Goal: Task Accomplishment & Management: Manage account settings

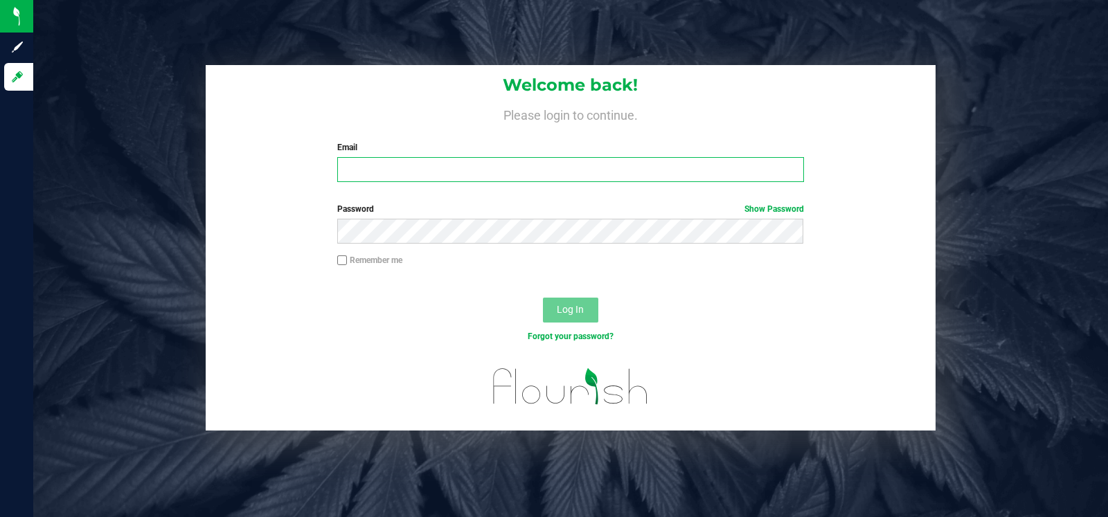
type input "jacob@curadorbrands.com"
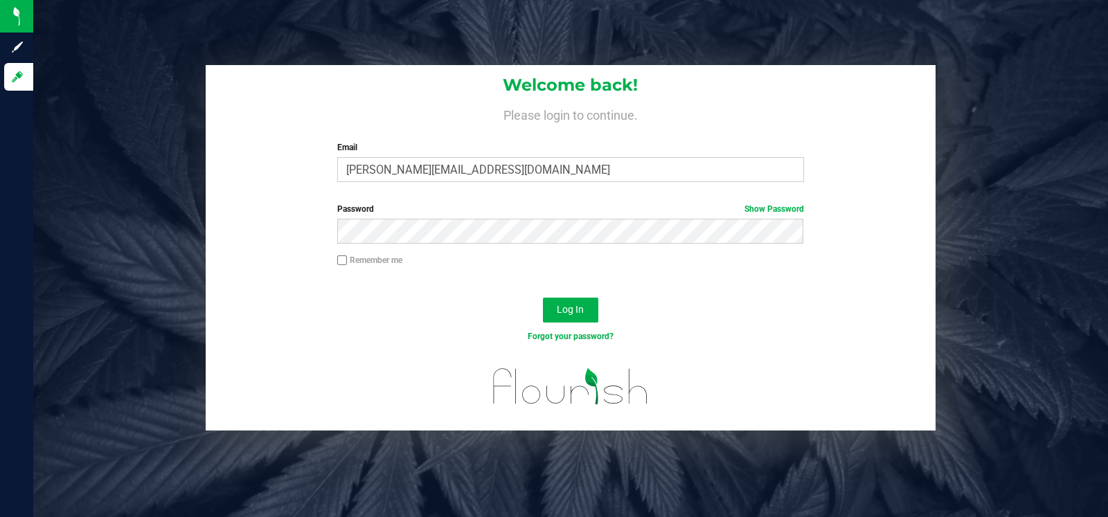
click at [358, 259] on label "Remember me" at bounding box center [369, 260] width 65 height 12
click at [347, 259] on input "Remember me" at bounding box center [342, 261] width 10 height 10
checkbox input "true"
click at [555, 310] on button "Log In" at bounding box center [570, 310] width 55 height 25
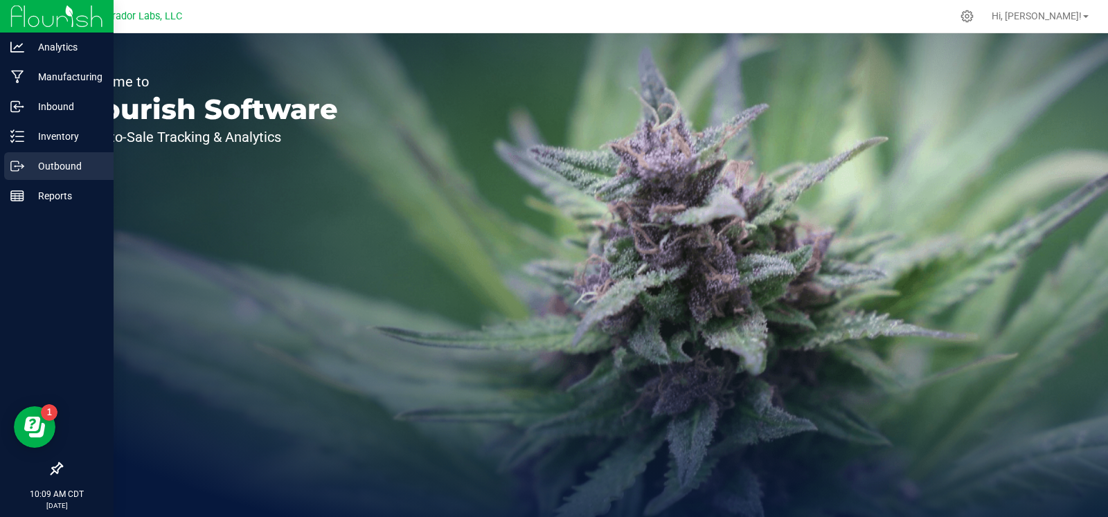
click at [42, 170] on p "Outbound" at bounding box center [65, 166] width 83 height 17
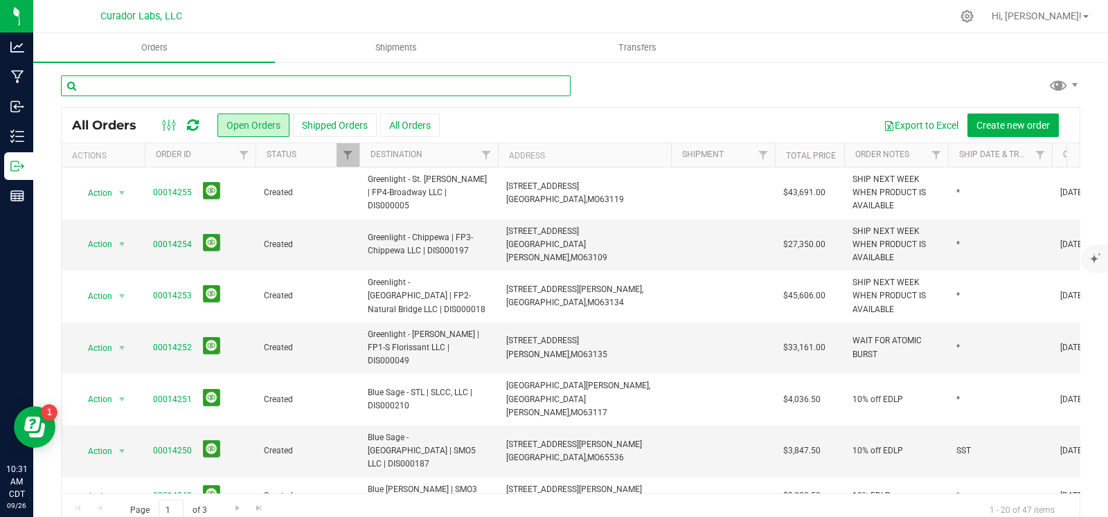
click at [94, 91] on input "text" at bounding box center [316, 85] width 510 height 21
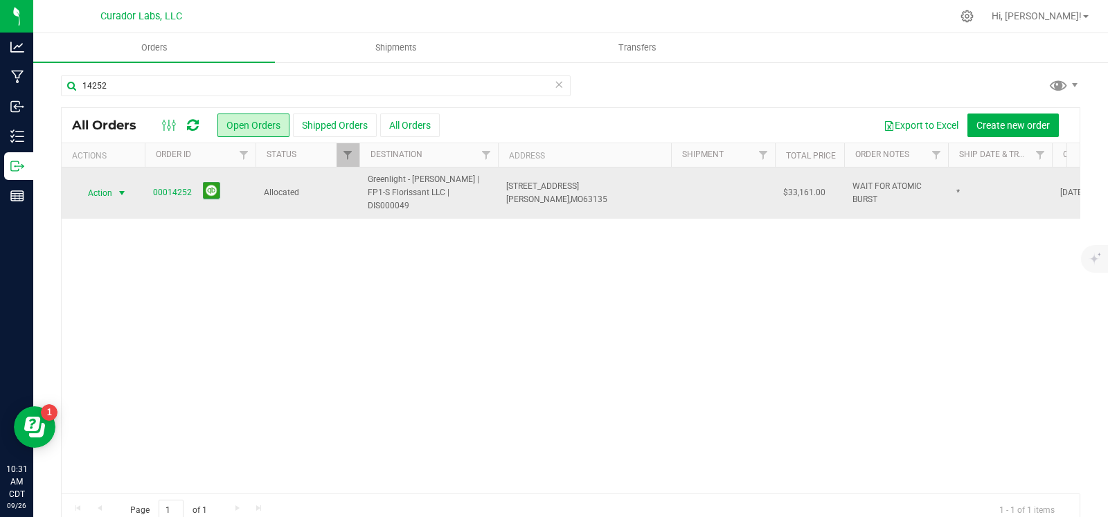
click at [103, 192] on span "Action" at bounding box center [93, 193] width 37 height 19
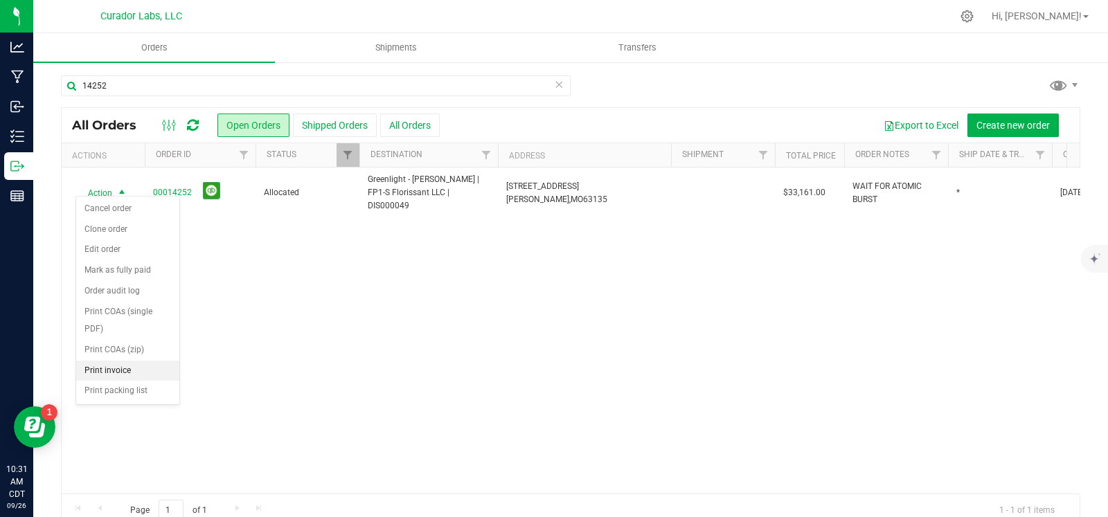
click at [111, 372] on li "Print invoice" at bounding box center [127, 371] width 103 height 21
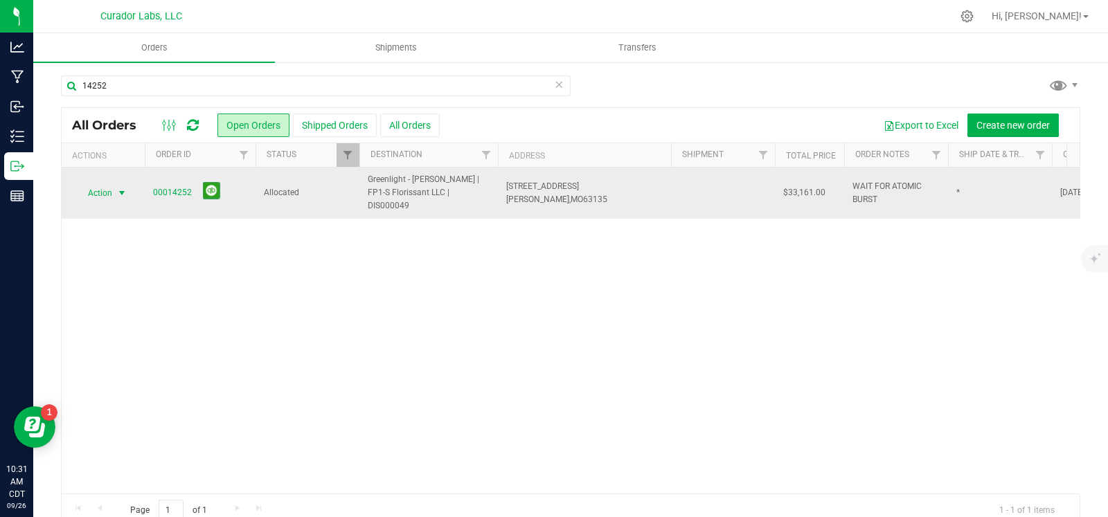
click at [114, 192] on span "select" at bounding box center [122, 193] width 17 height 19
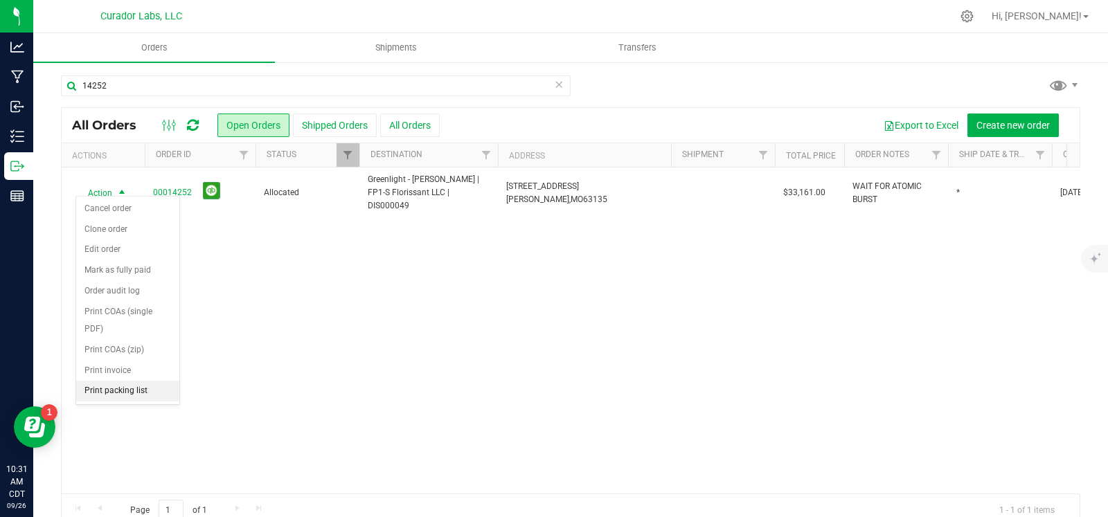
click at [131, 392] on li "Print packing list" at bounding box center [127, 391] width 103 height 21
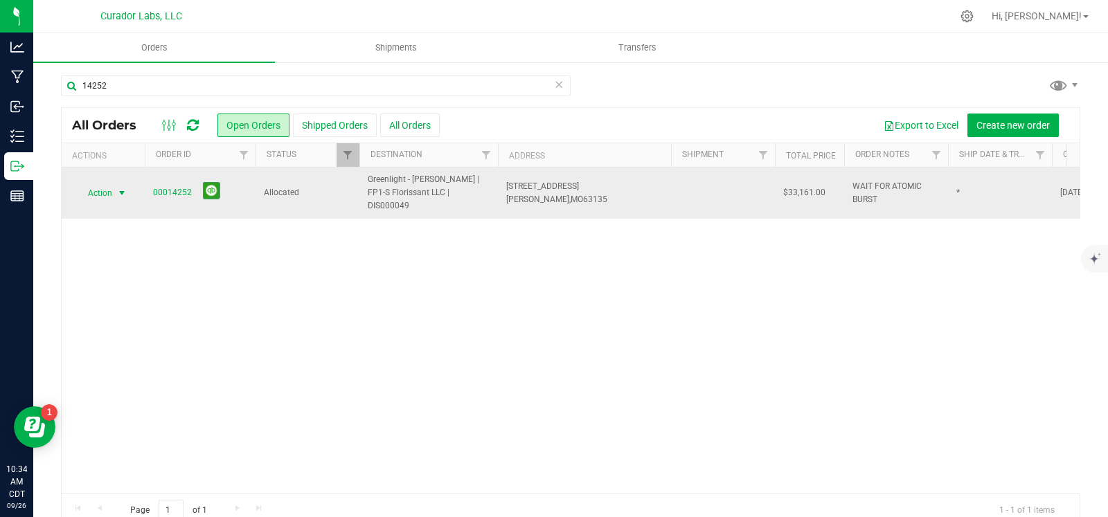
click at [100, 184] on span "Action" at bounding box center [93, 193] width 37 height 19
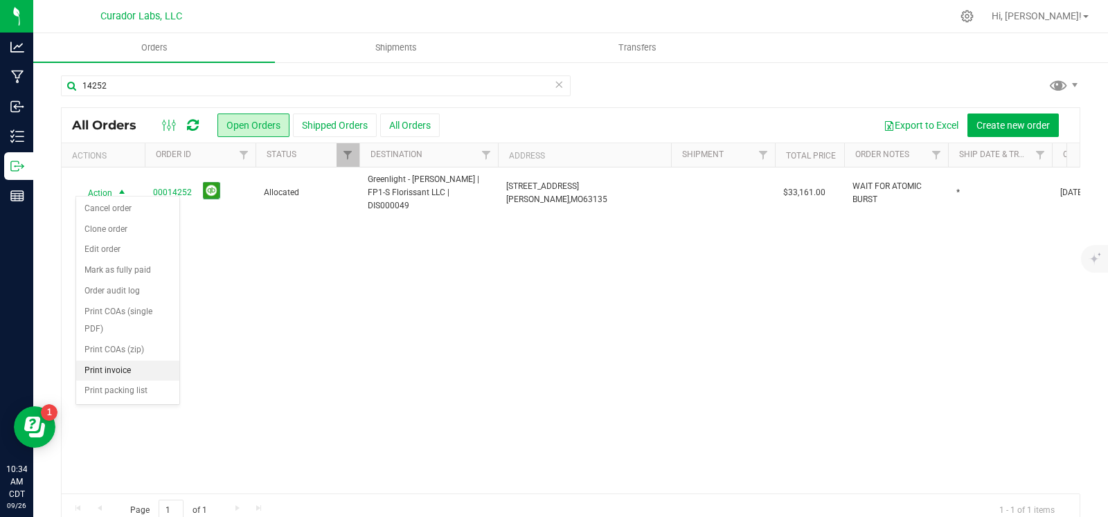
click at [106, 371] on li "Print invoice" at bounding box center [127, 371] width 103 height 21
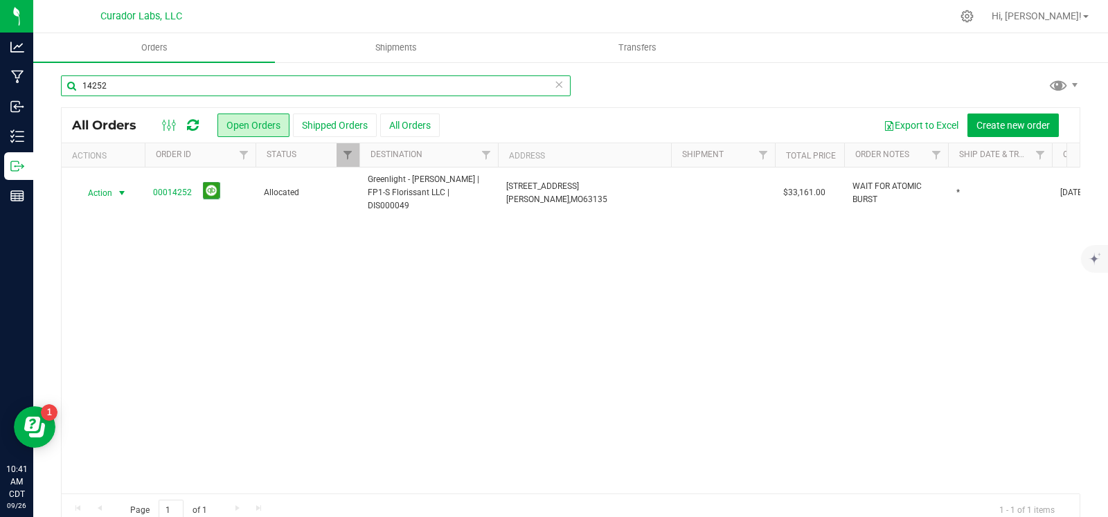
click at [172, 86] on input "14252" at bounding box center [316, 85] width 510 height 21
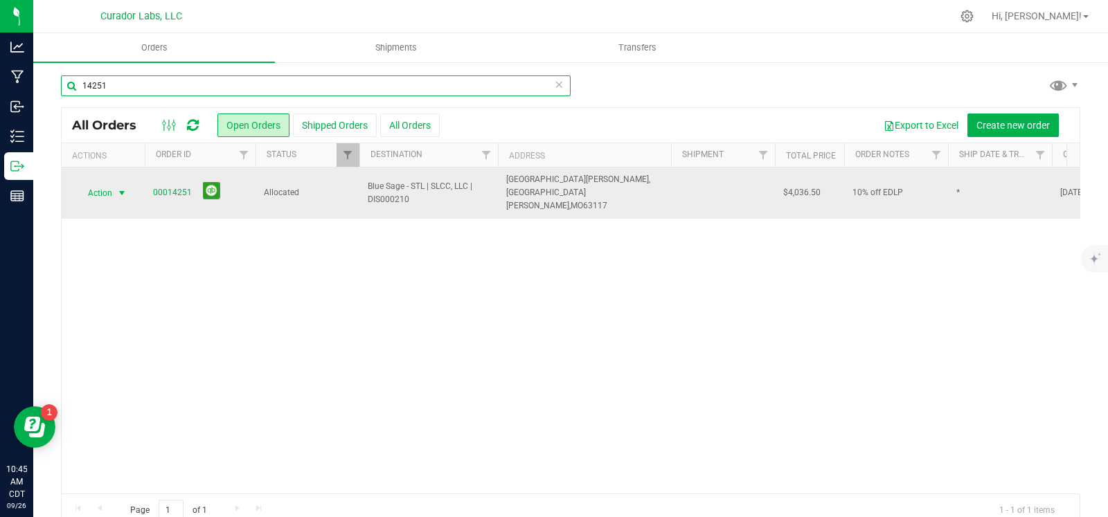
type input "14251"
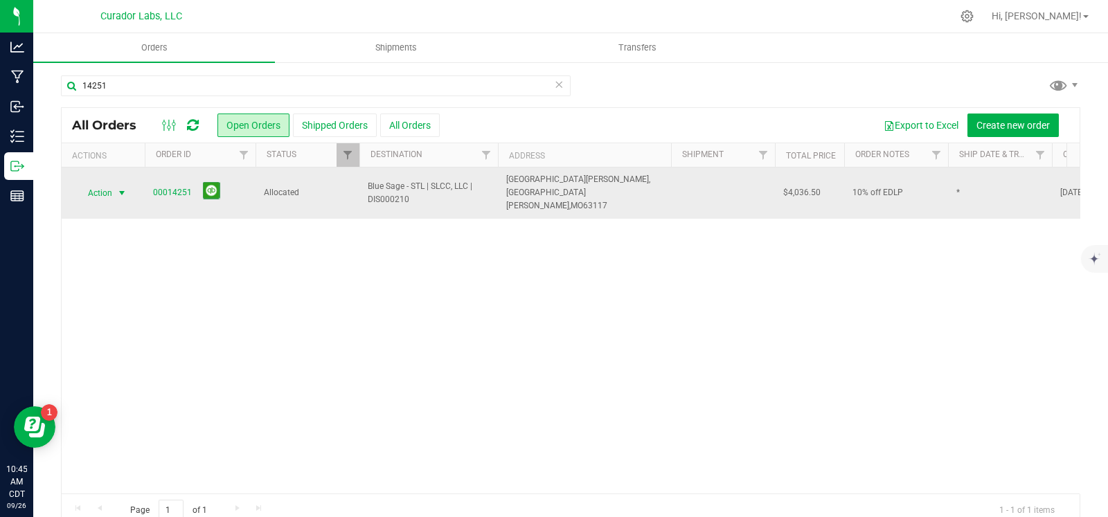
click at [96, 188] on span "Action" at bounding box center [93, 193] width 37 height 19
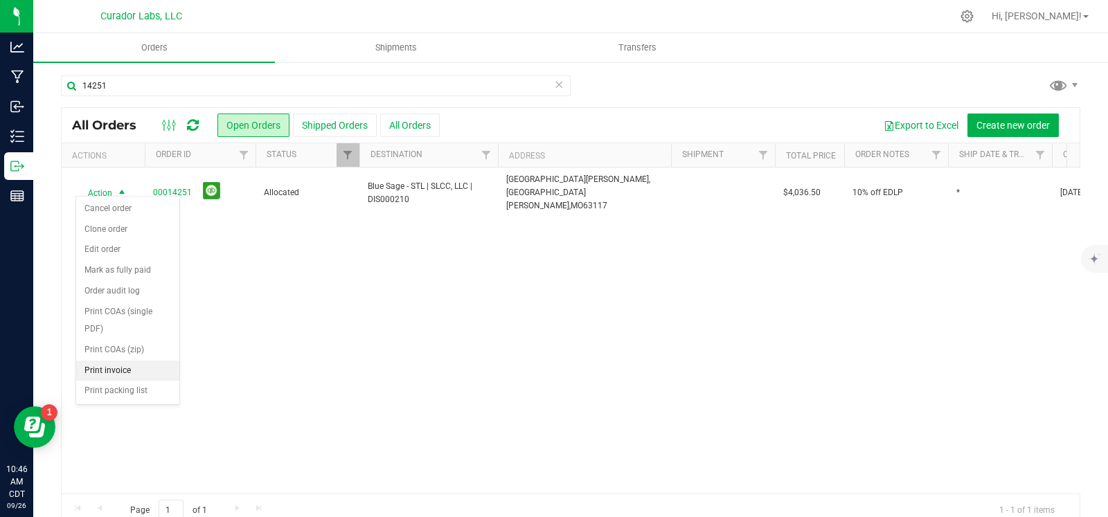
click at [115, 369] on li "Print invoice" at bounding box center [127, 371] width 103 height 21
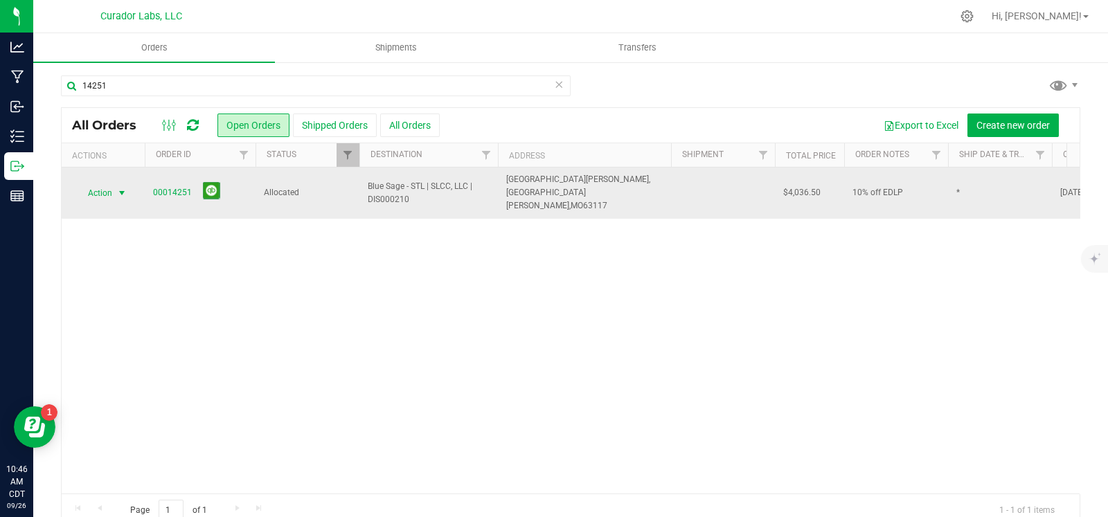
click at [111, 184] on span "Action" at bounding box center [93, 193] width 37 height 19
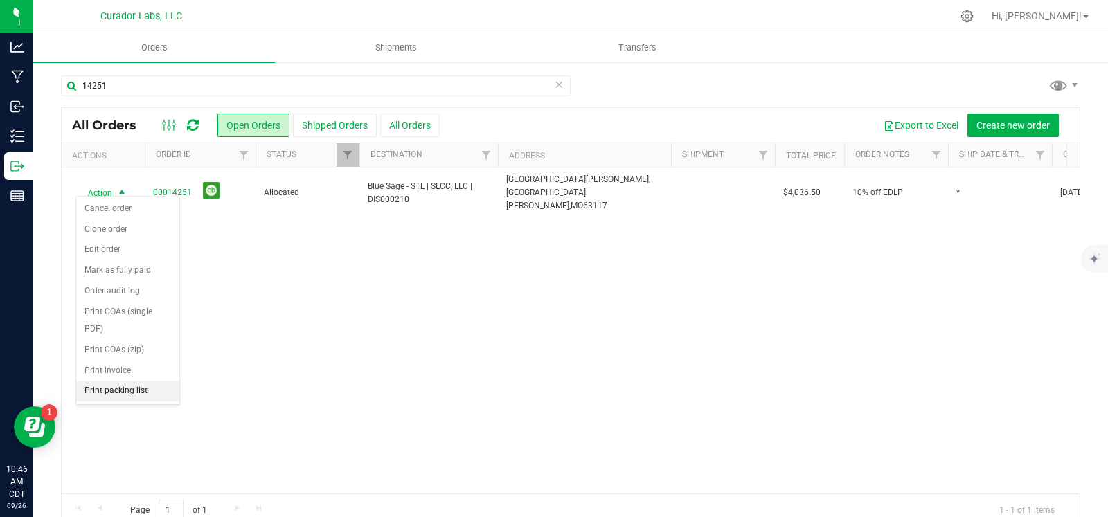
click at [131, 389] on li "Print packing list" at bounding box center [127, 391] width 103 height 21
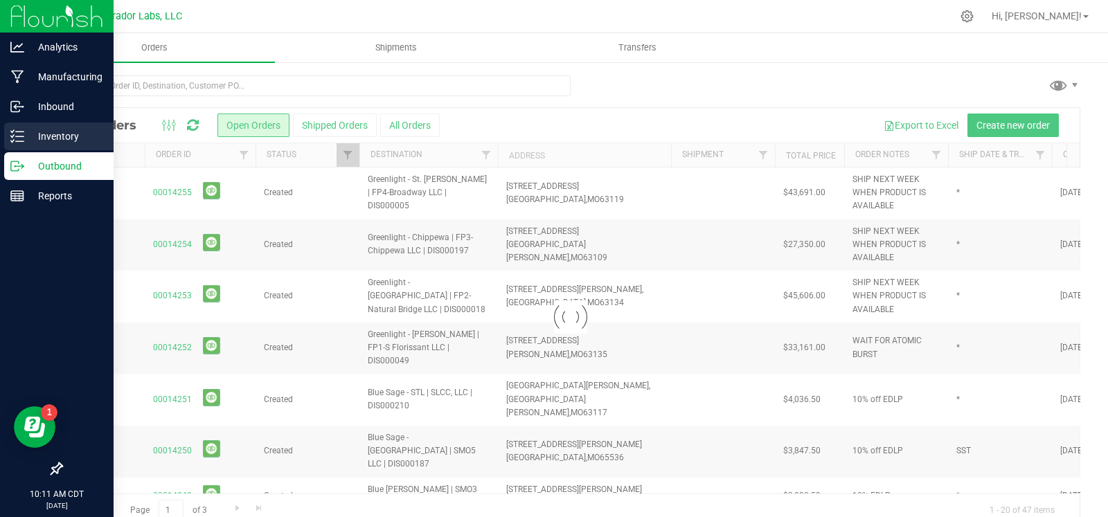
click at [25, 140] on p "Inventory" at bounding box center [65, 136] width 83 height 17
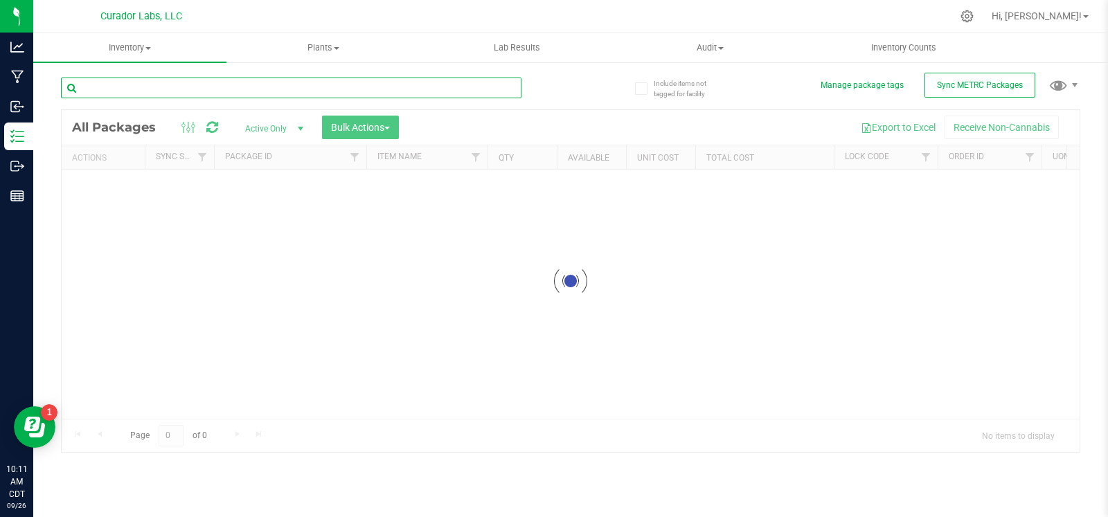
click at [125, 88] on input "text" at bounding box center [291, 88] width 461 height 21
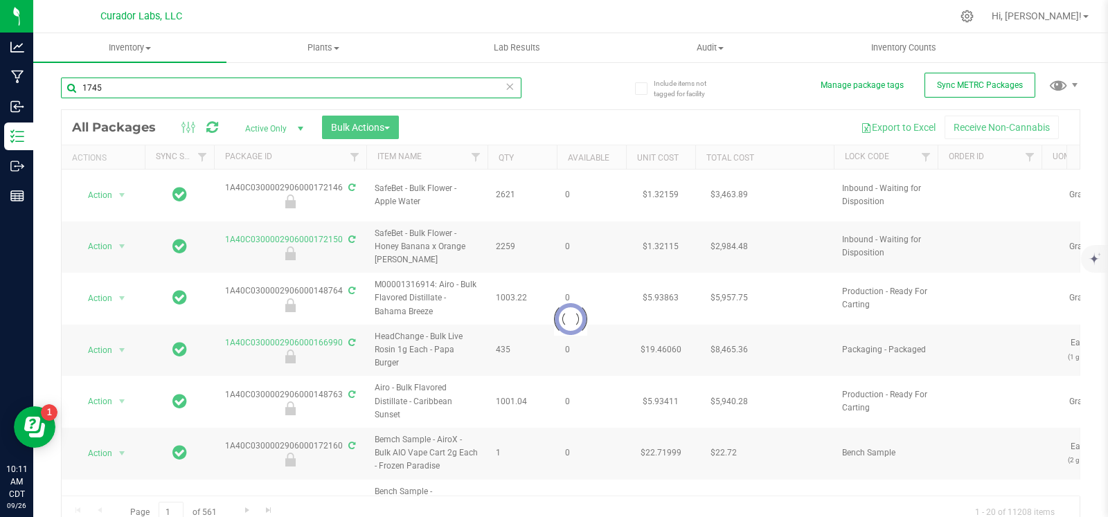
type input "17452"
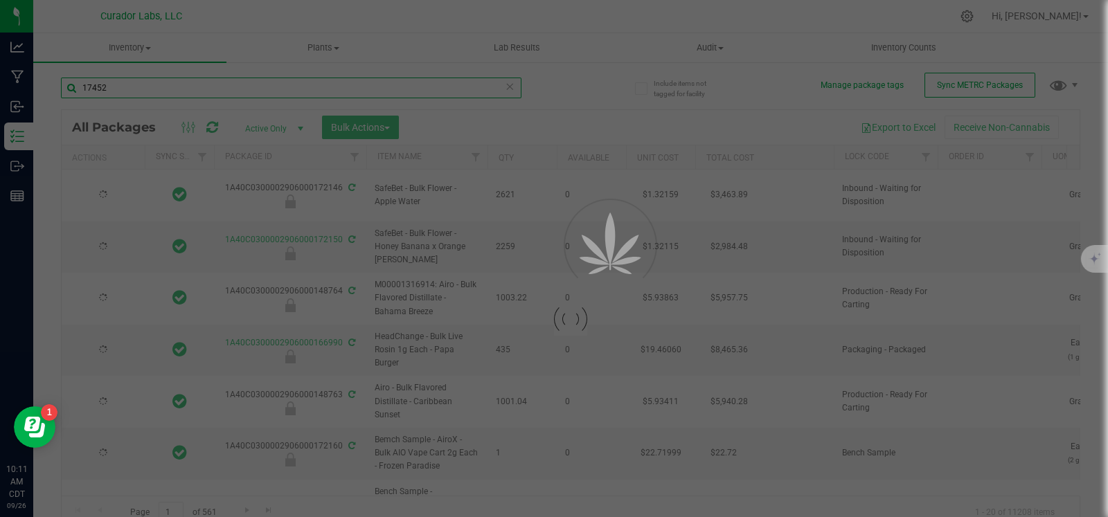
type input "[DATE]"
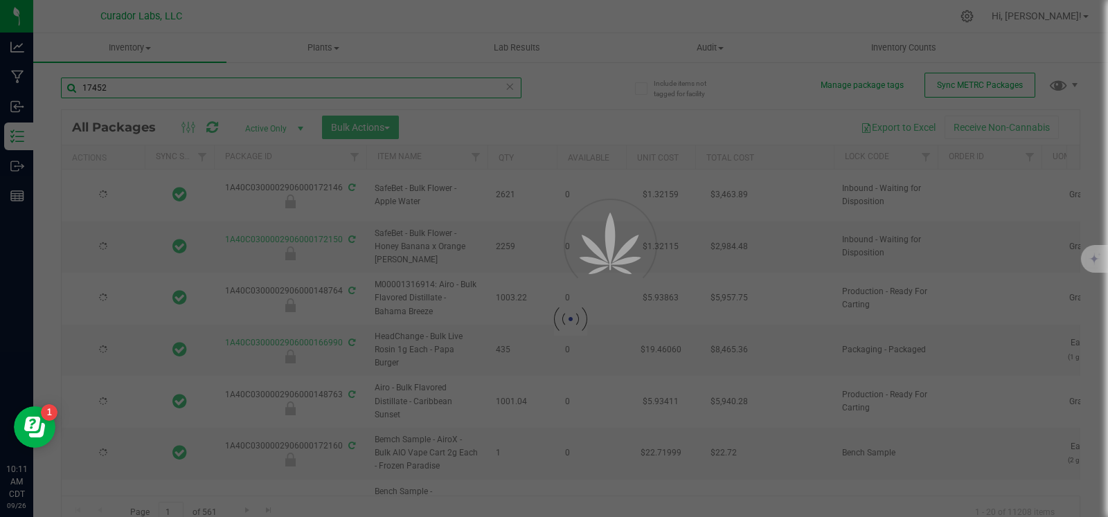
type input "[DATE]"
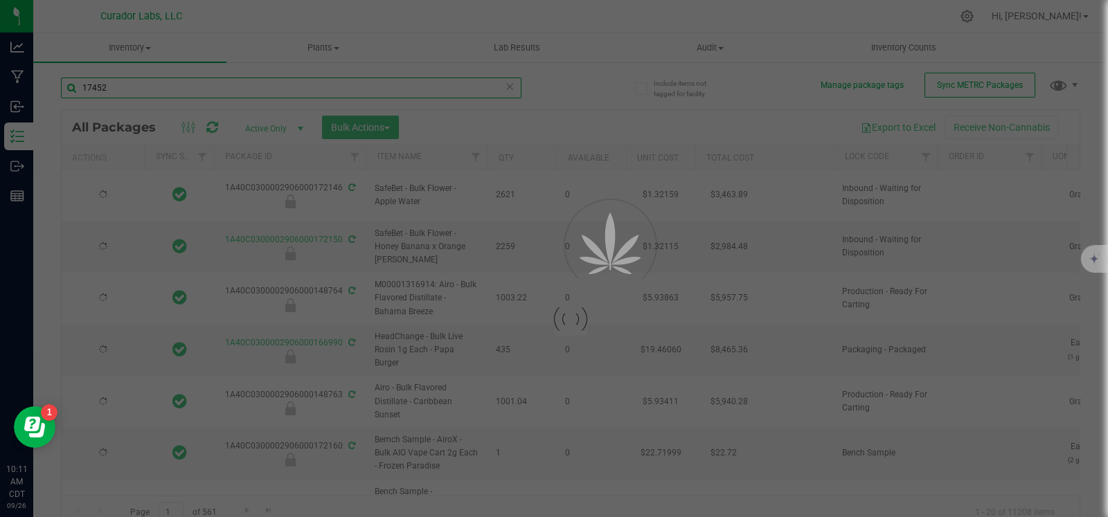
type input "[DATE]"
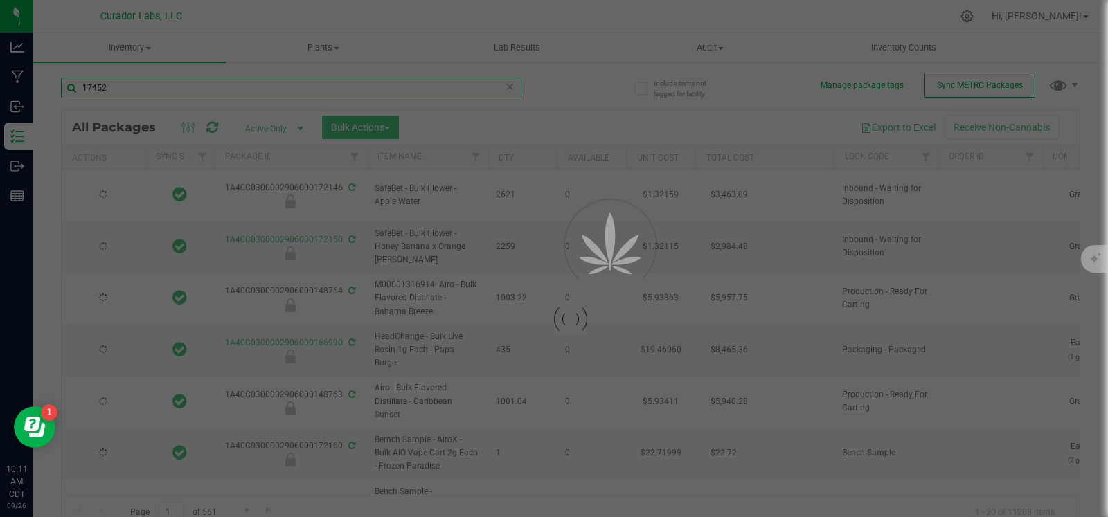
type input "[DATE]"
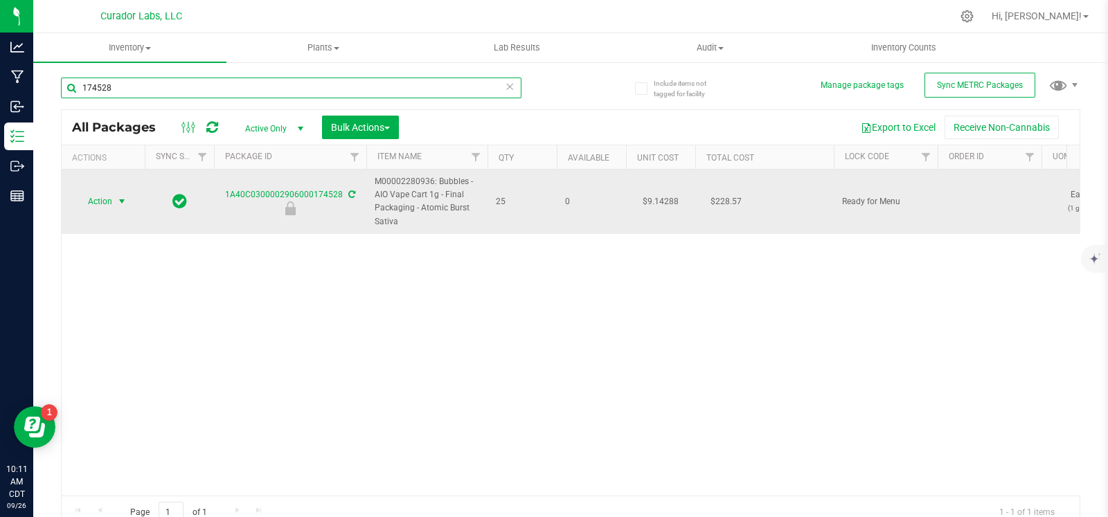
type input "174528"
click at [113, 212] on td "Action Action Edit attributes Global inventory Locate package Package audit log…" at bounding box center [103, 202] width 83 height 64
click at [111, 206] on span "Action" at bounding box center [93, 201] width 37 height 19
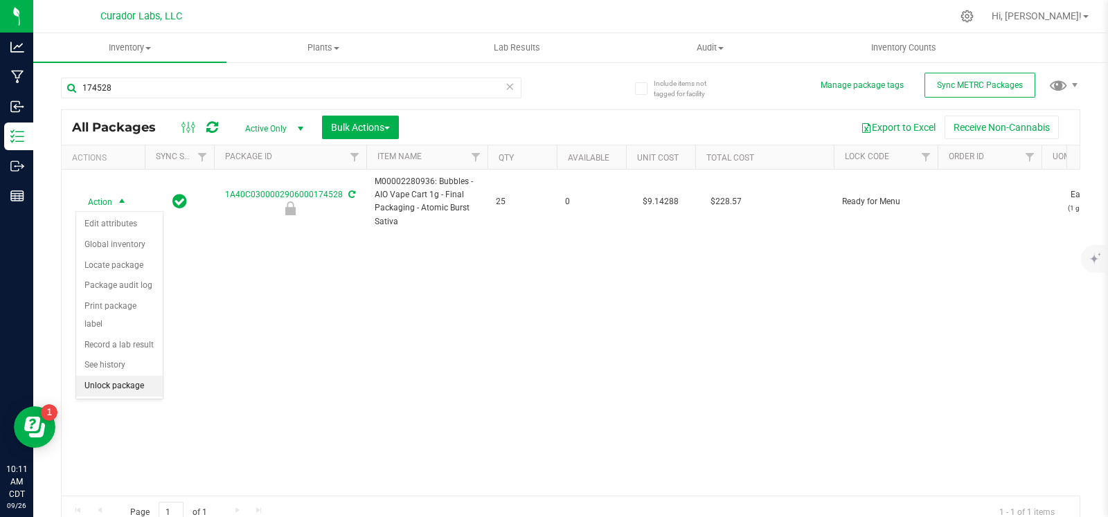
click at [105, 381] on li "Unlock package" at bounding box center [119, 386] width 87 height 21
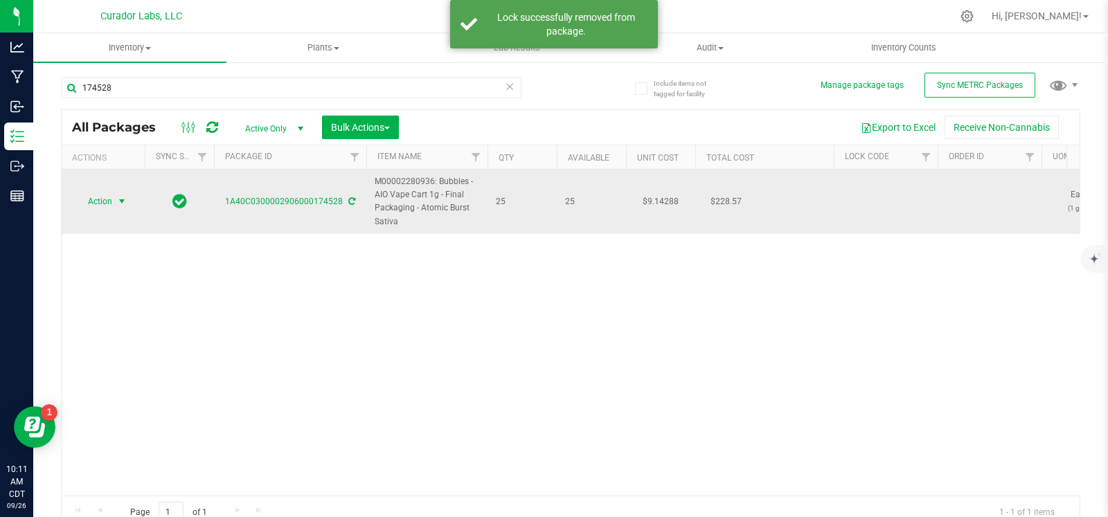
click at [111, 201] on span "Action" at bounding box center [93, 201] width 37 height 19
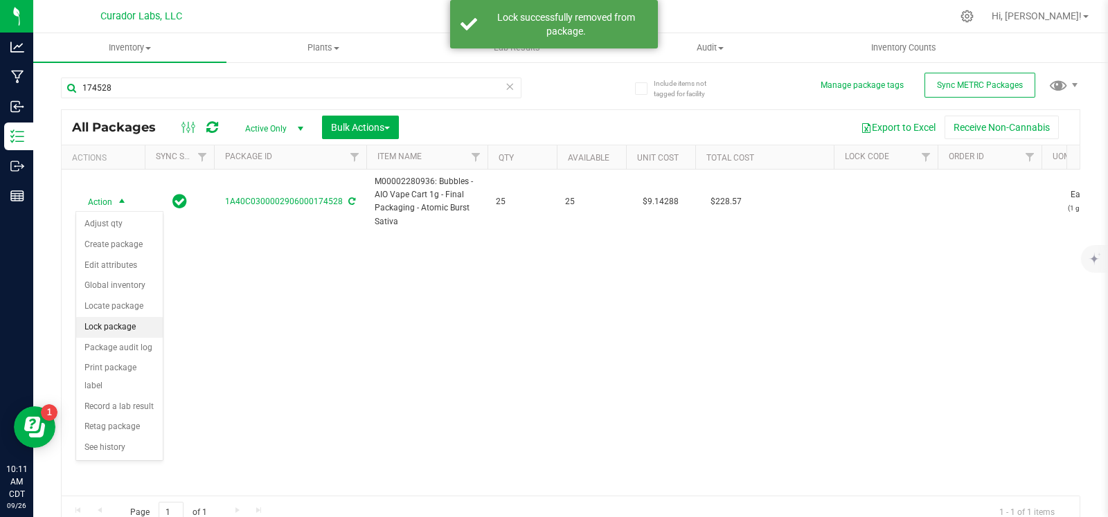
click at [115, 327] on li "Lock package" at bounding box center [119, 327] width 87 height 21
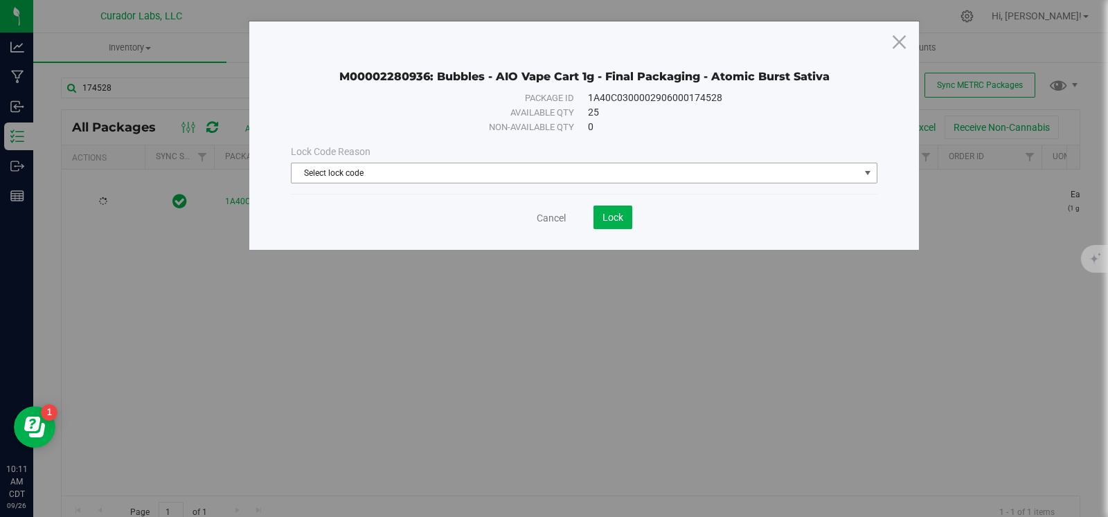
click at [396, 172] on span "Select lock code" at bounding box center [576, 172] width 568 height 19
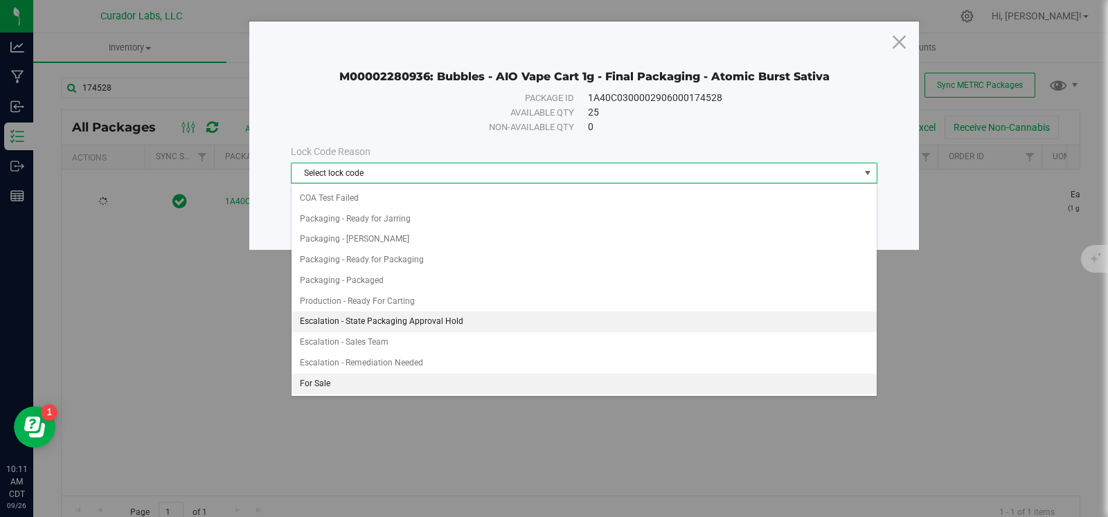
scroll to position [596, 0]
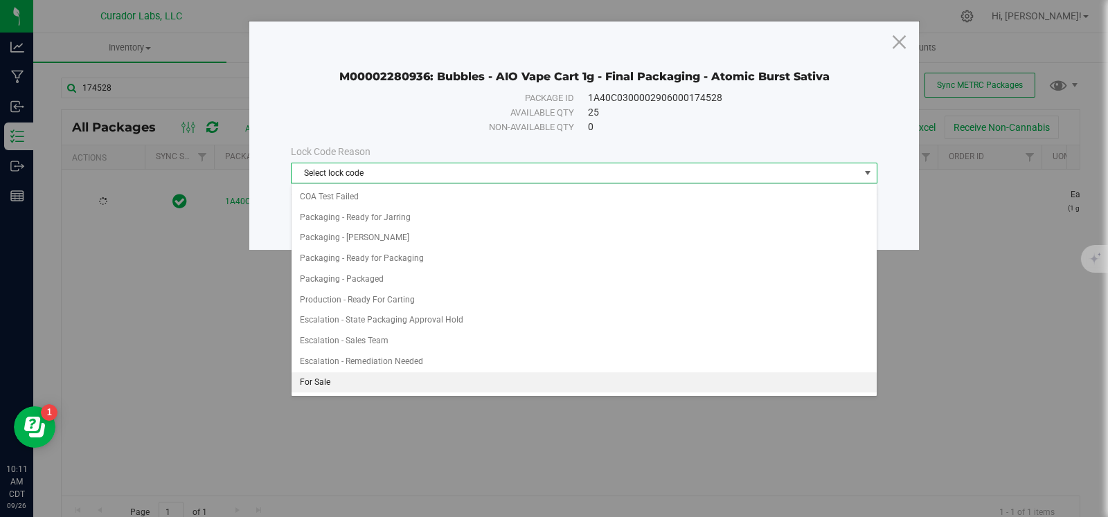
click at [381, 373] on li "For Sale" at bounding box center [584, 383] width 585 height 21
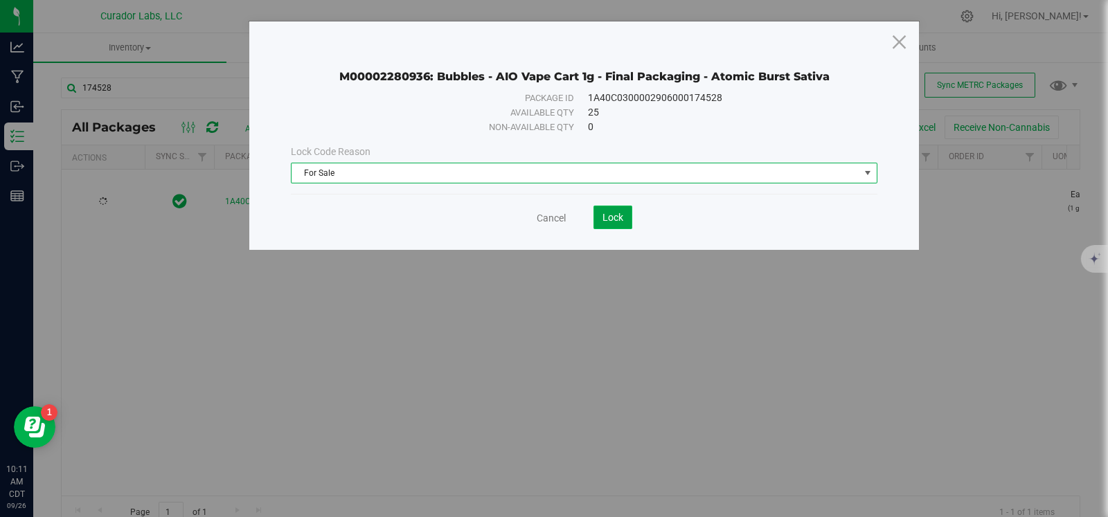
click at [614, 222] on button "Lock" at bounding box center [613, 218] width 39 height 24
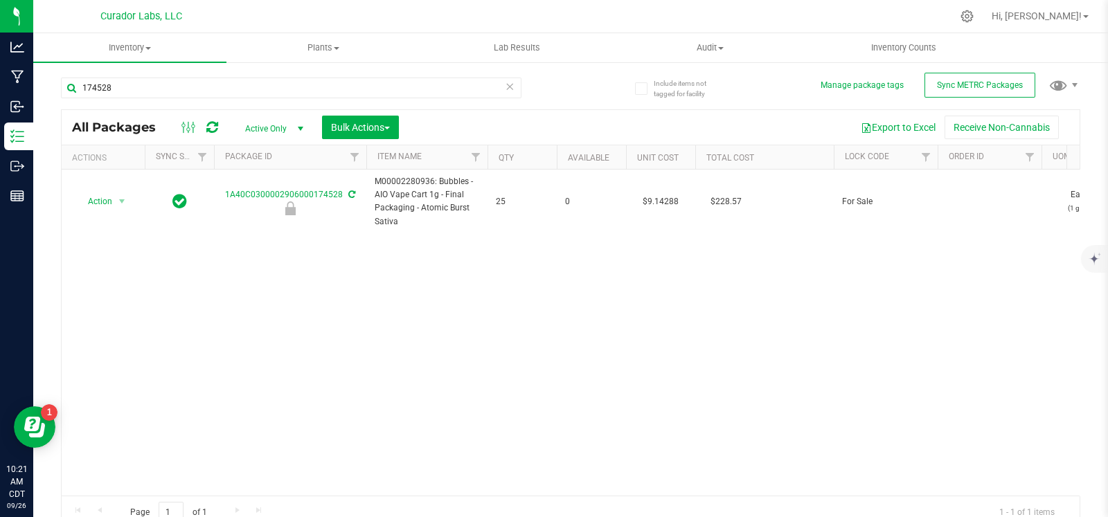
click at [447, 306] on div "Action Action Edit attributes Global inventory Locate package Package audit log…" at bounding box center [571, 333] width 1018 height 326
click at [129, 85] on input "174528" at bounding box center [291, 88] width 461 height 21
type input "174526"
click at [121, 202] on span "select" at bounding box center [121, 201] width 11 height 11
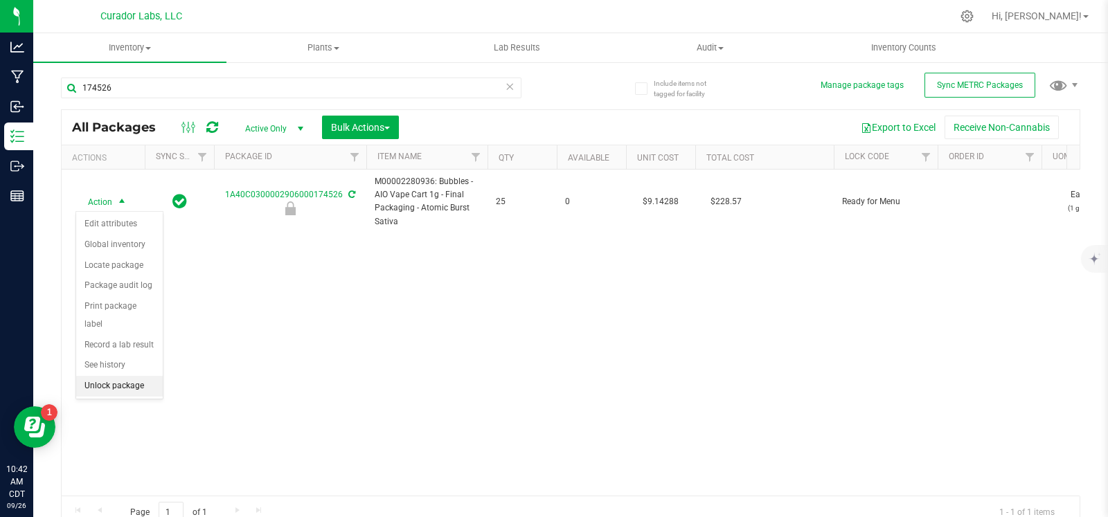
click at [116, 386] on li "Unlock package" at bounding box center [119, 386] width 87 height 21
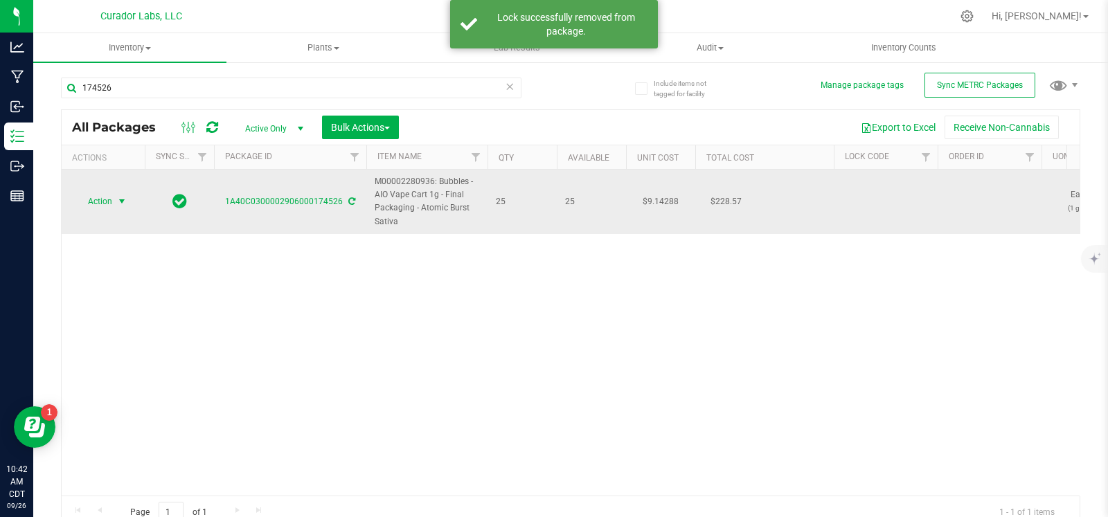
click at [118, 203] on span "select" at bounding box center [121, 201] width 11 height 11
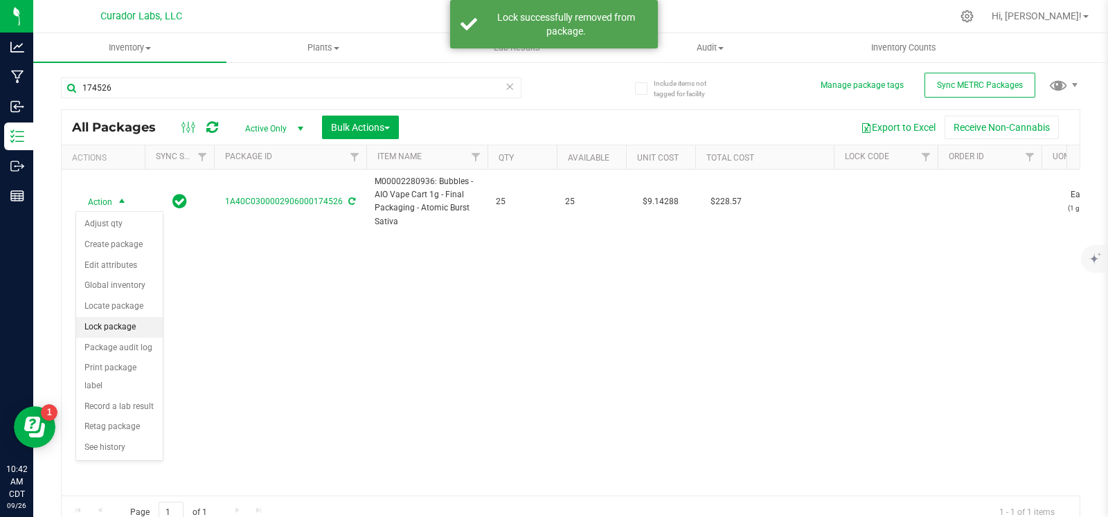
click at [134, 332] on li "Lock package" at bounding box center [119, 327] width 87 height 21
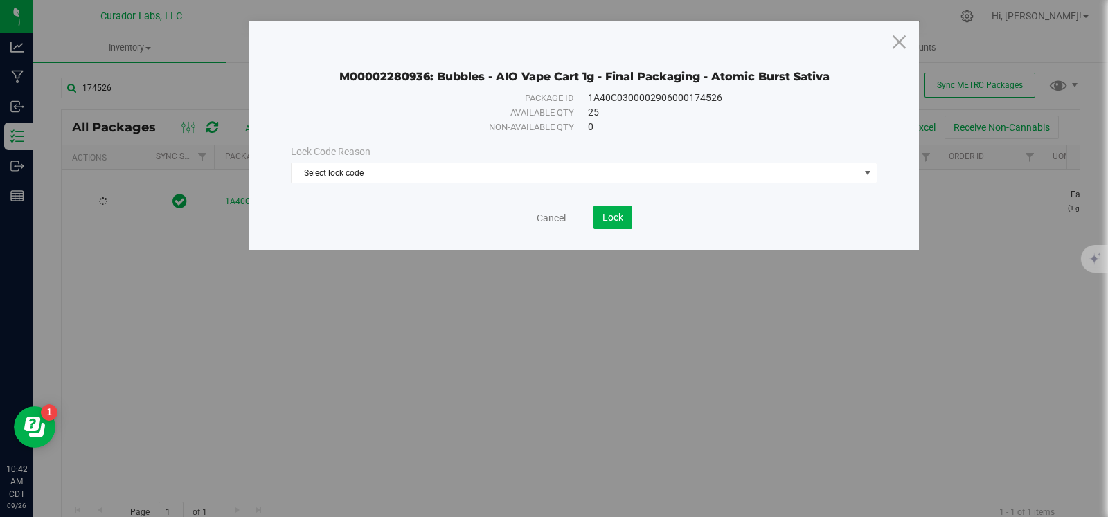
click at [408, 183] on div "Lock Code Reason Select lock code Select lock code Quarantine Lock Ready for Me…" at bounding box center [583, 164] width 607 height 60
click at [406, 172] on span "Select lock code" at bounding box center [576, 172] width 568 height 19
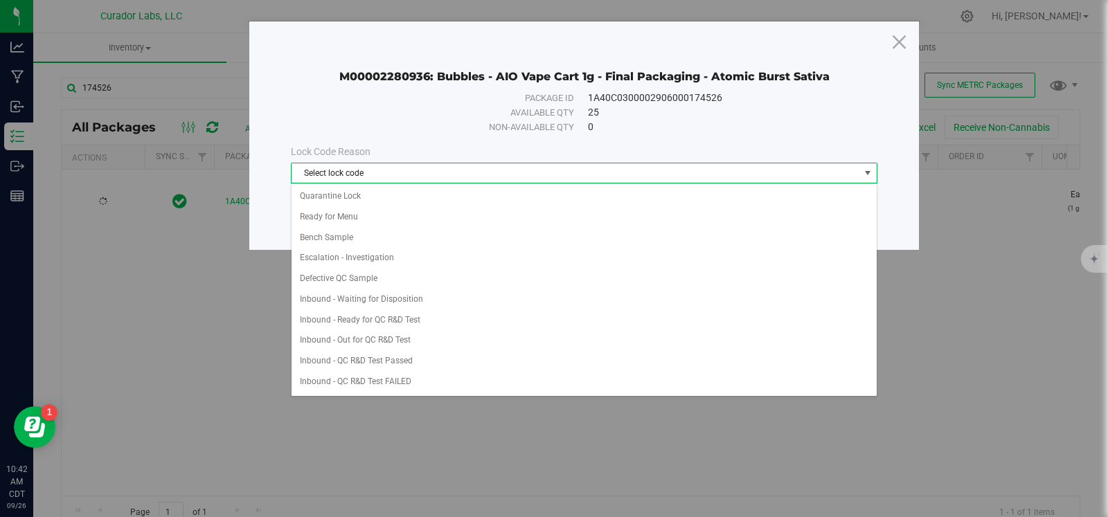
scroll to position [625, 0]
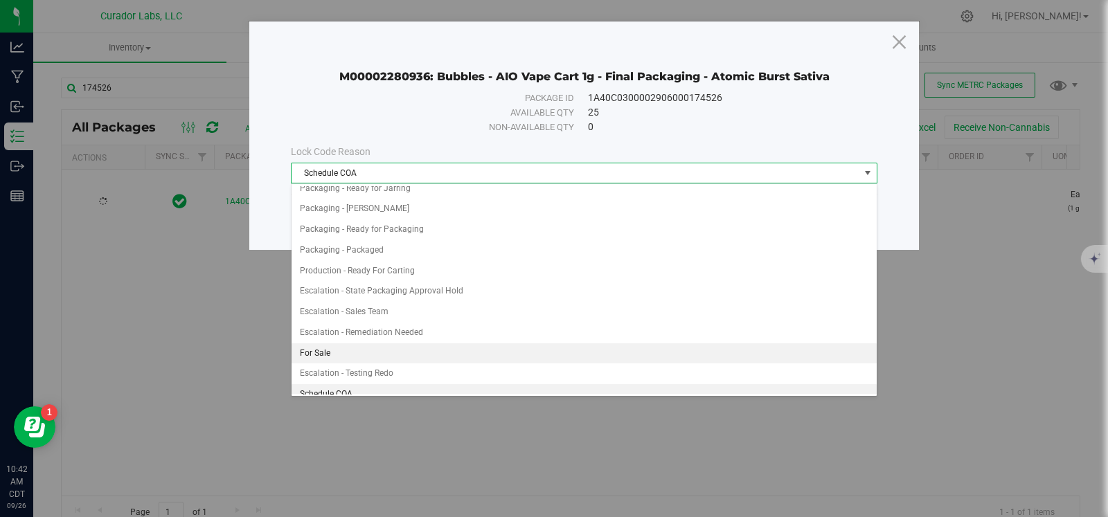
click at [373, 351] on li "For Sale" at bounding box center [584, 354] width 585 height 21
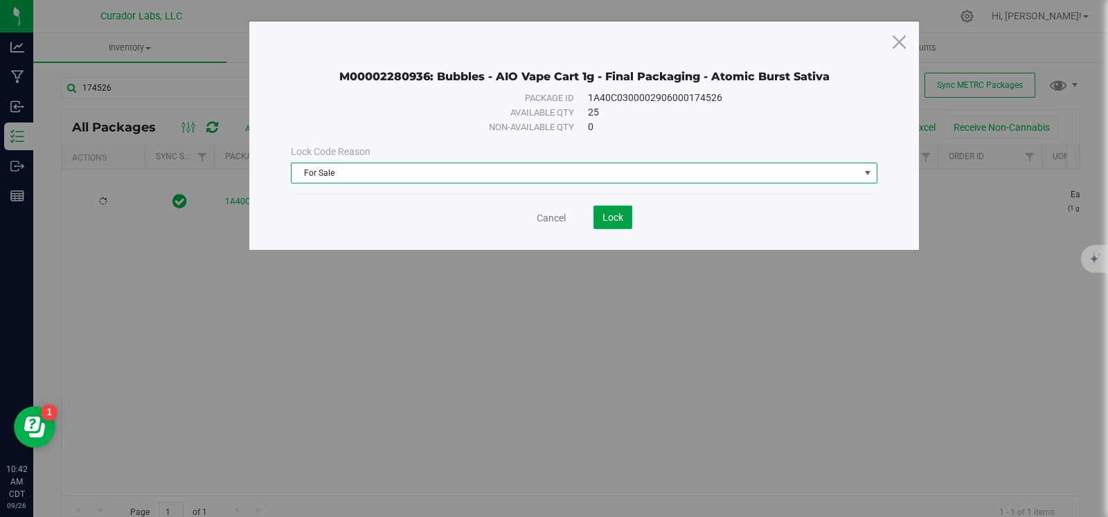
click at [605, 220] on span "Lock" at bounding box center [613, 217] width 21 height 11
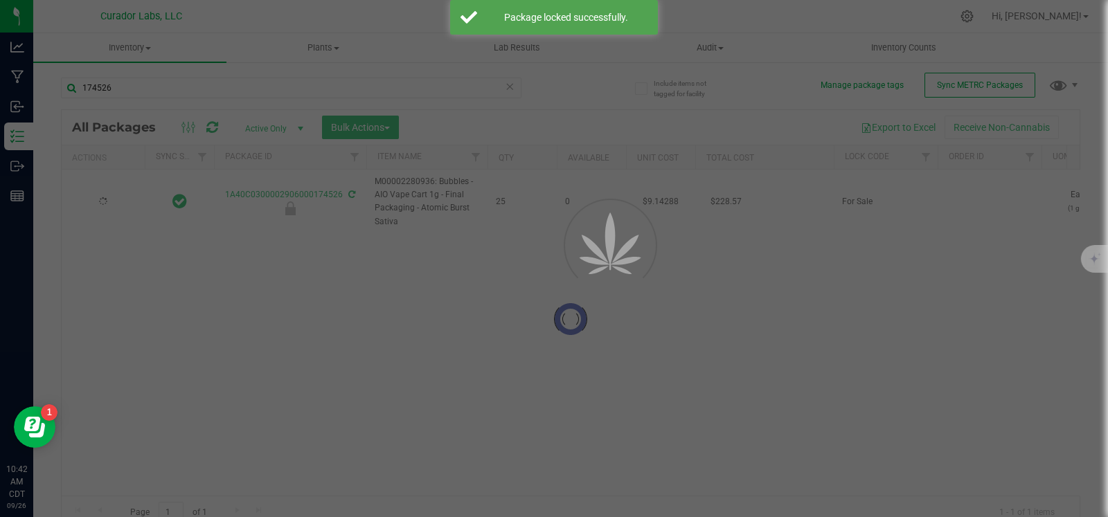
type input "[DATE]"
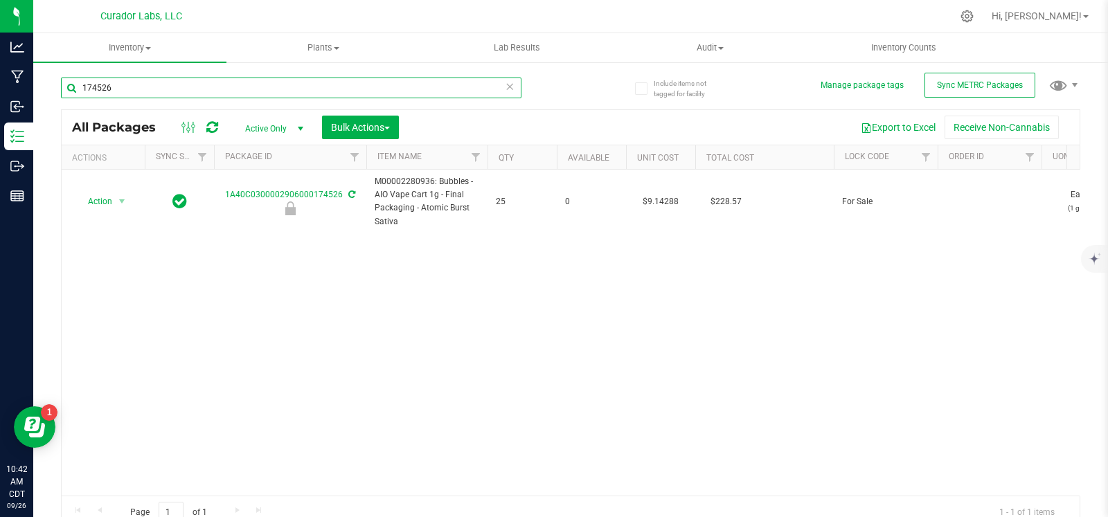
click at [247, 87] on input "174526" at bounding box center [291, 88] width 461 height 21
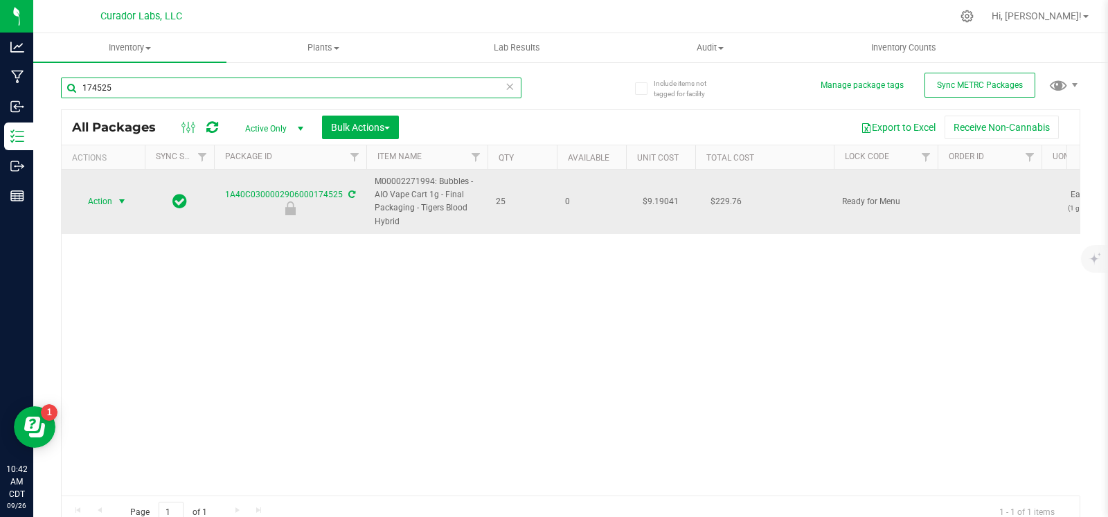
type input "174525"
click at [106, 206] on span "Action" at bounding box center [93, 201] width 37 height 19
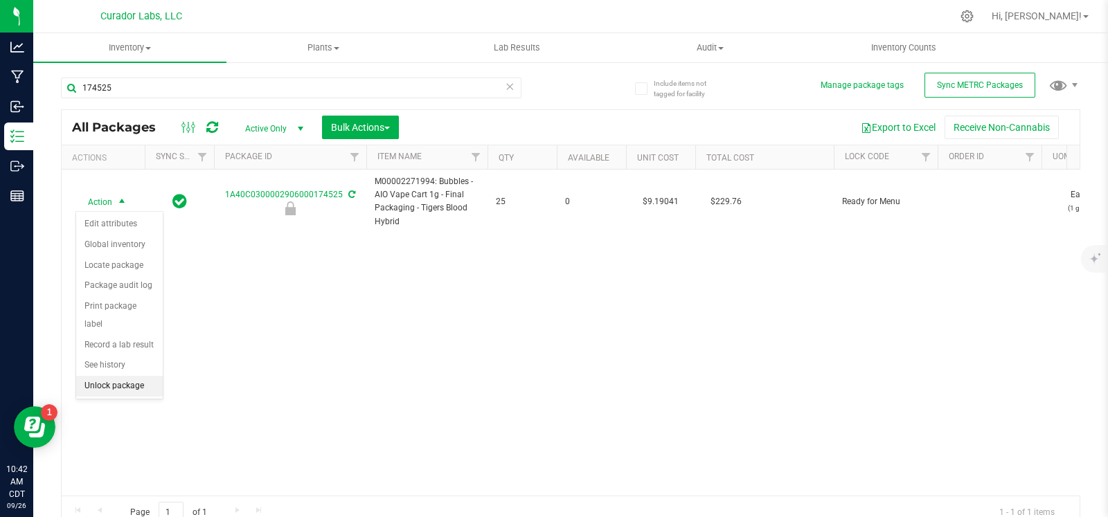
click at [100, 388] on li "Unlock package" at bounding box center [119, 386] width 87 height 21
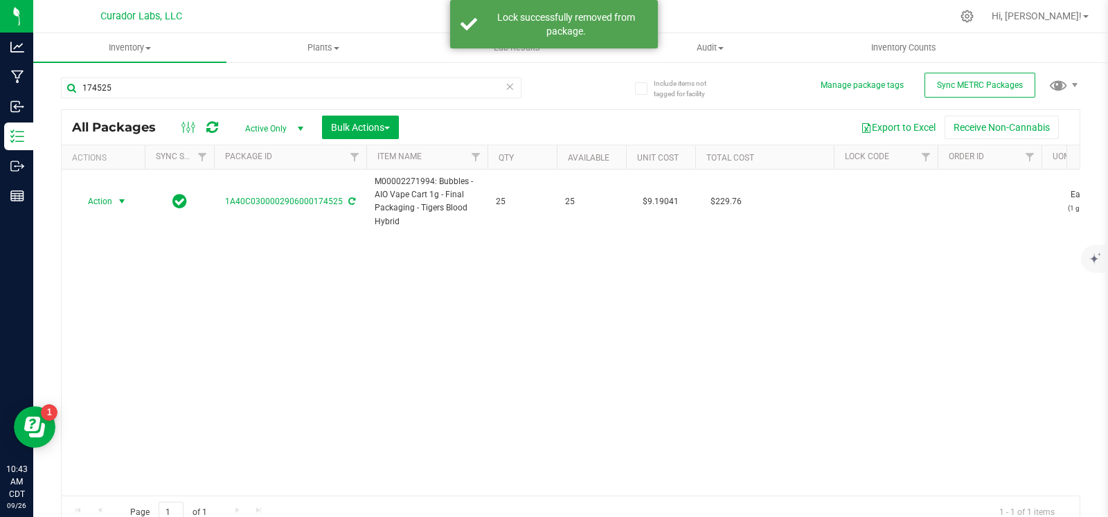
click at [109, 203] on span "Action" at bounding box center [93, 201] width 37 height 19
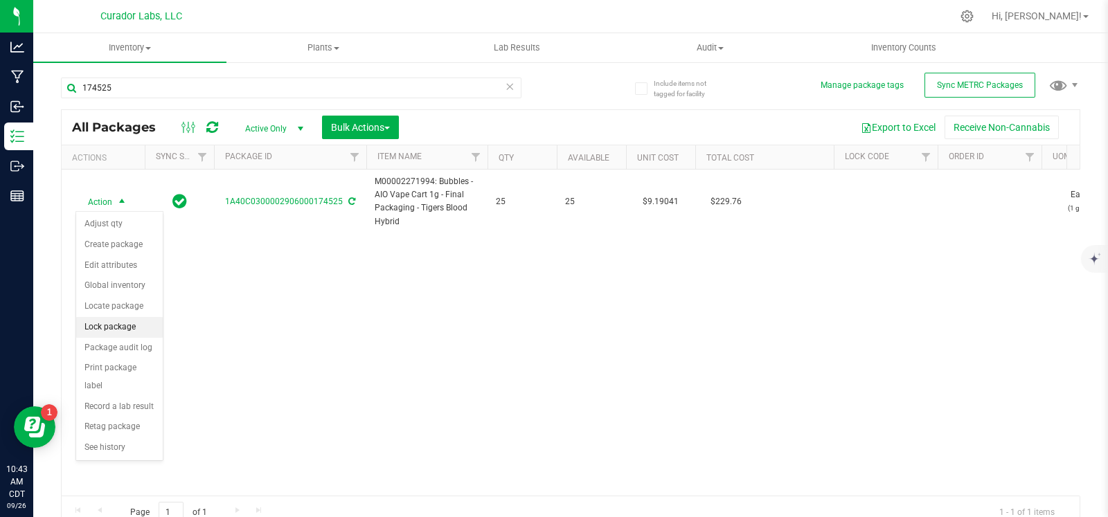
click at [113, 326] on li "Lock package" at bounding box center [119, 327] width 87 height 21
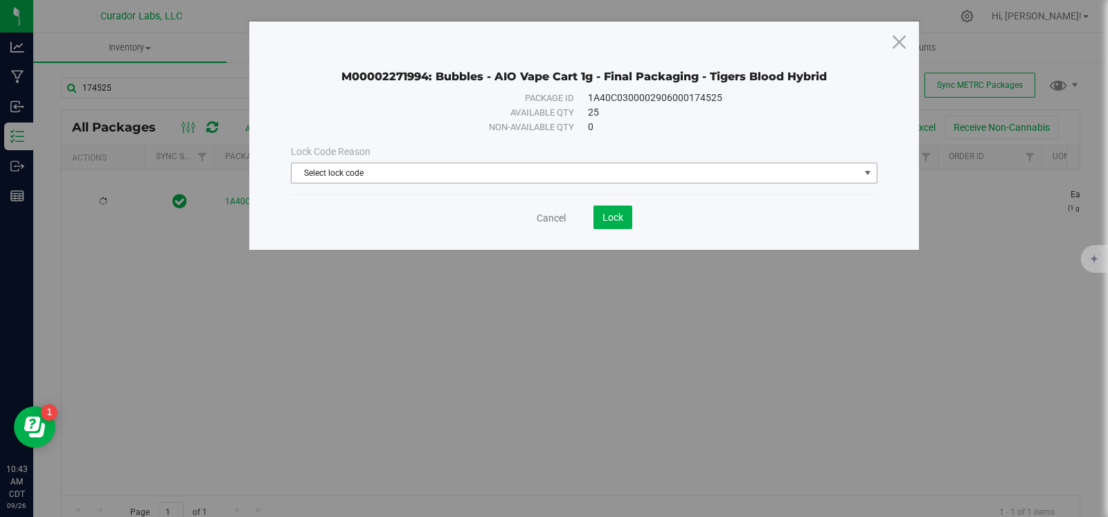
click at [483, 164] on span "Select lock code" at bounding box center [576, 172] width 568 height 19
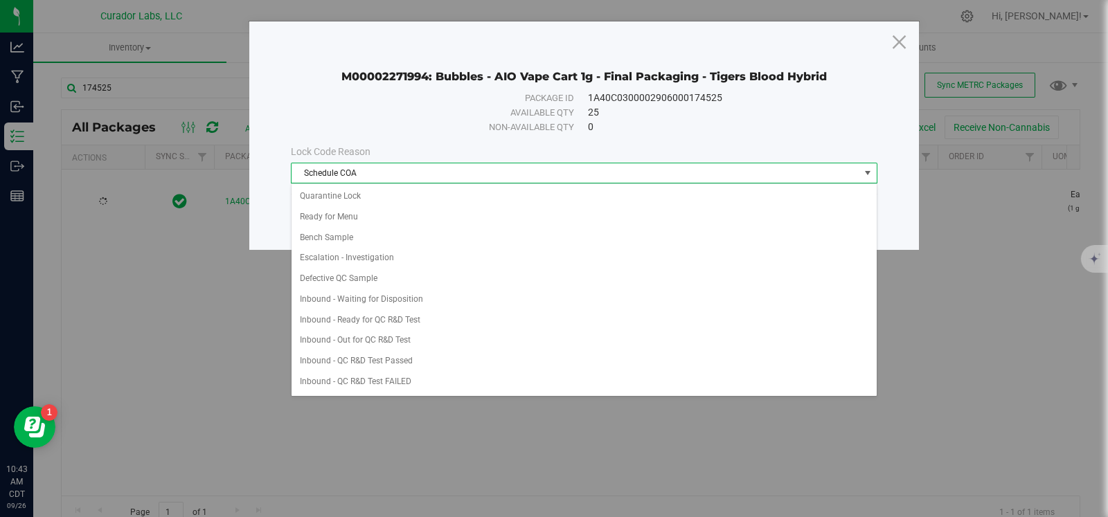
scroll to position [625, 0]
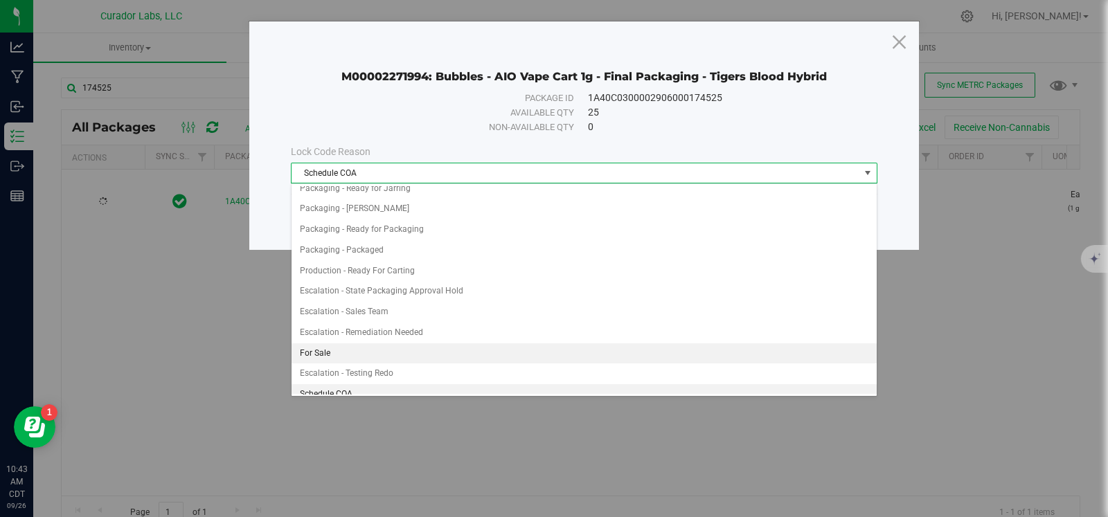
click at [424, 344] on li "For Sale" at bounding box center [584, 354] width 585 height 21
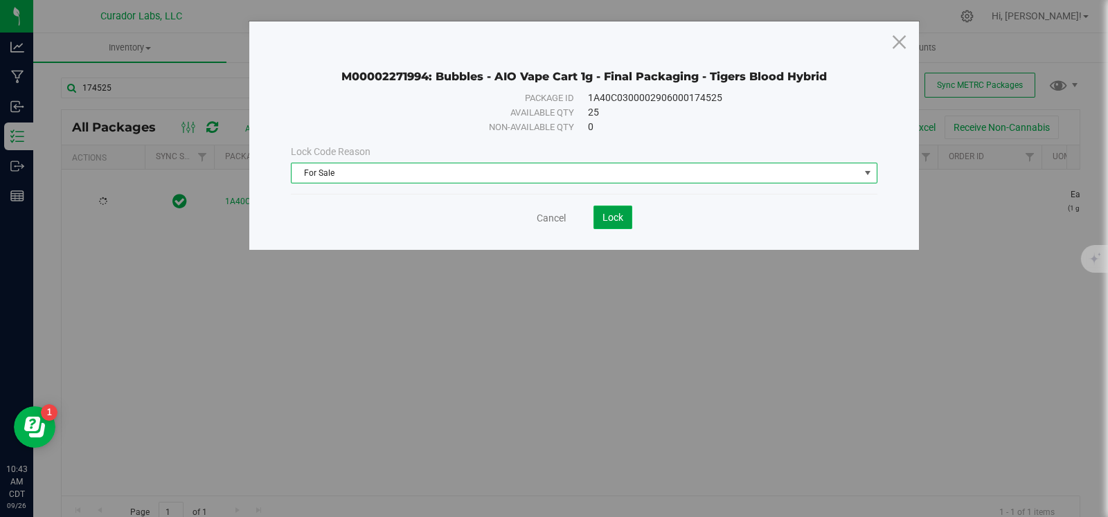
click at [613, 213] on span "Lock" at bounding box center [613, 217] width 21 height 11
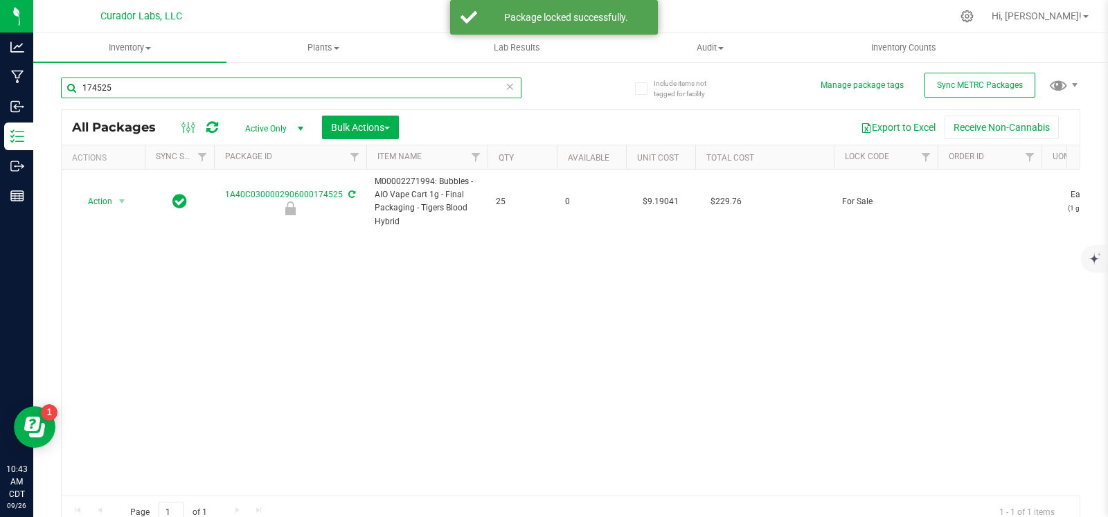
click at [181, 86] on input "174525" at bounding box center [291, 88] width 461 height 21
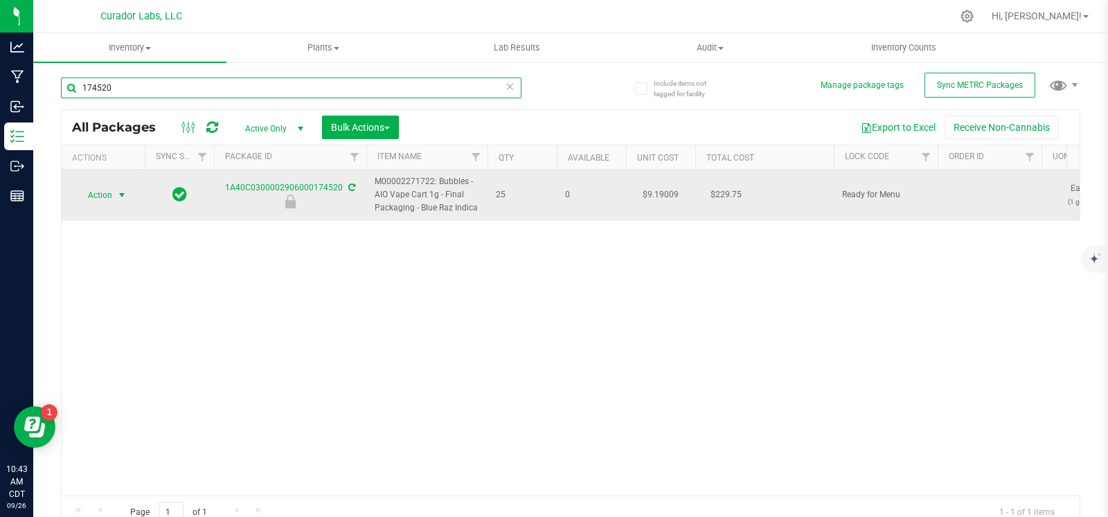
type input "174520"
click at [111, 197] on span "Action" at bounding box center [93, 195] width 37 height 19
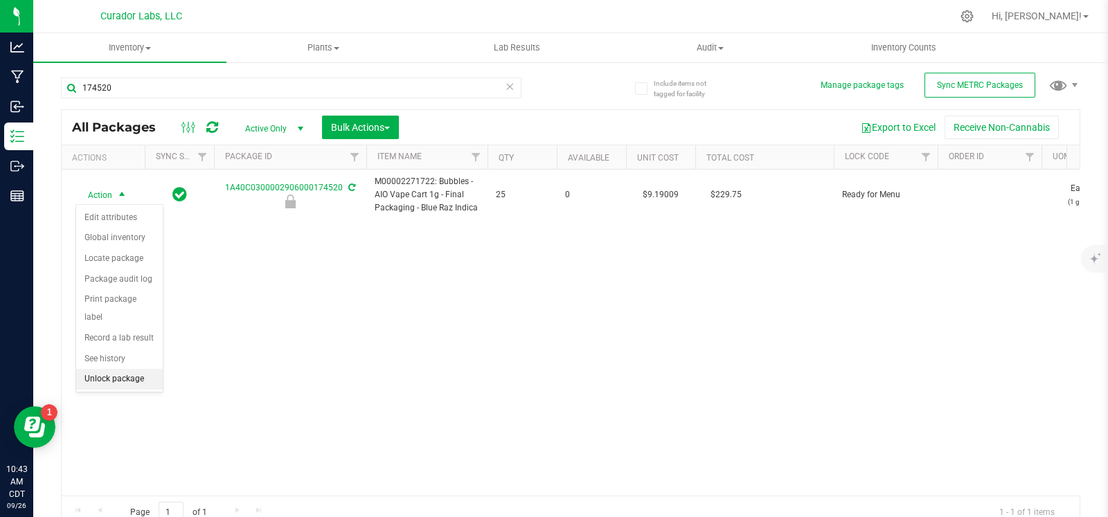
click at [100, 377] on li "Unlock package" at bounding box center [119, 379] width 87 height 21
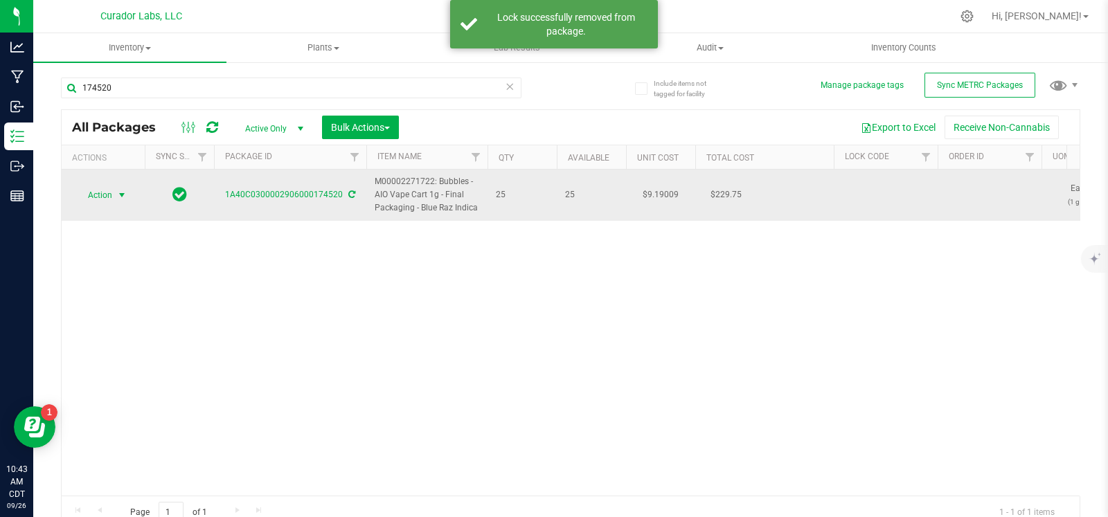
click at [116, 193] on span "select" at bounding box center [121, 195] width 11 height 11
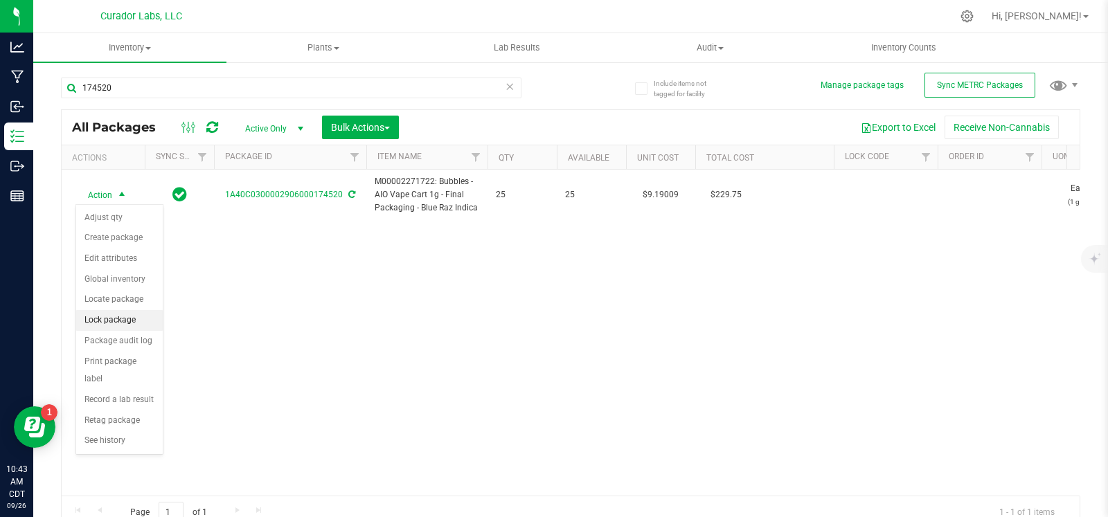
click at [118, 320] on li "Lock package" at bounding box center [119, 320] width 87 height 21
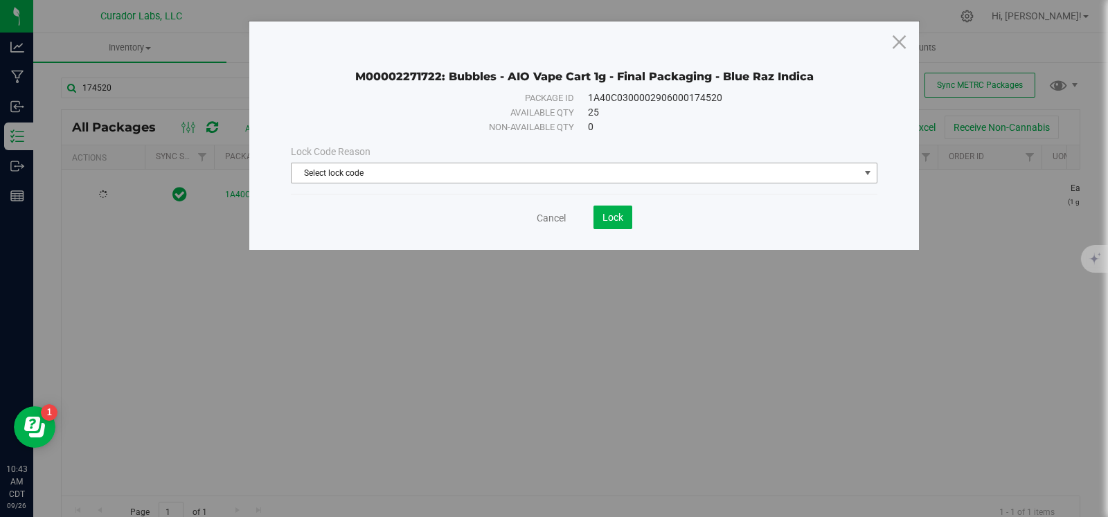
click at [330, 174] on span "Select lock code" at bounding box center [576, 172] width 568 height 19
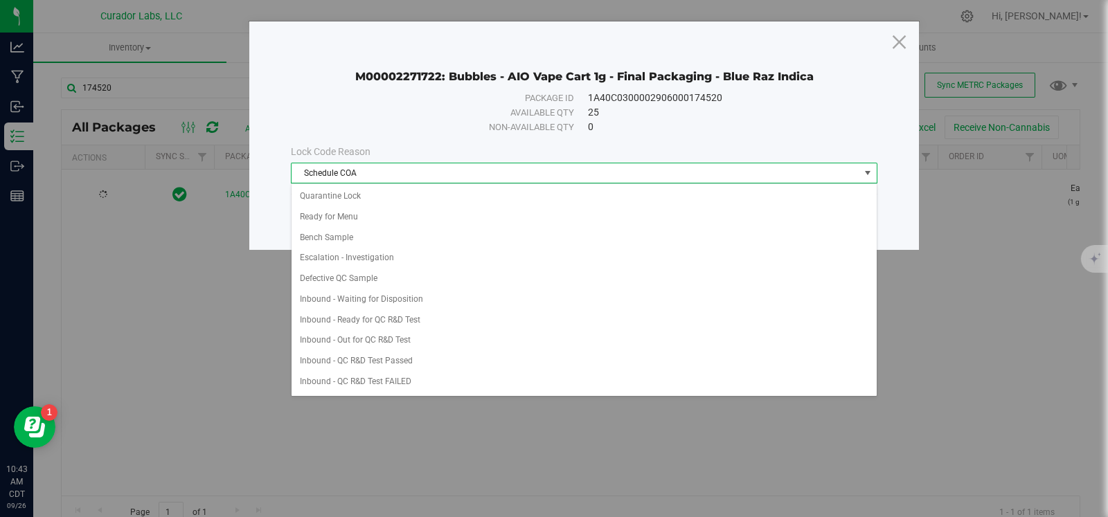
scroll to position [625, 0]
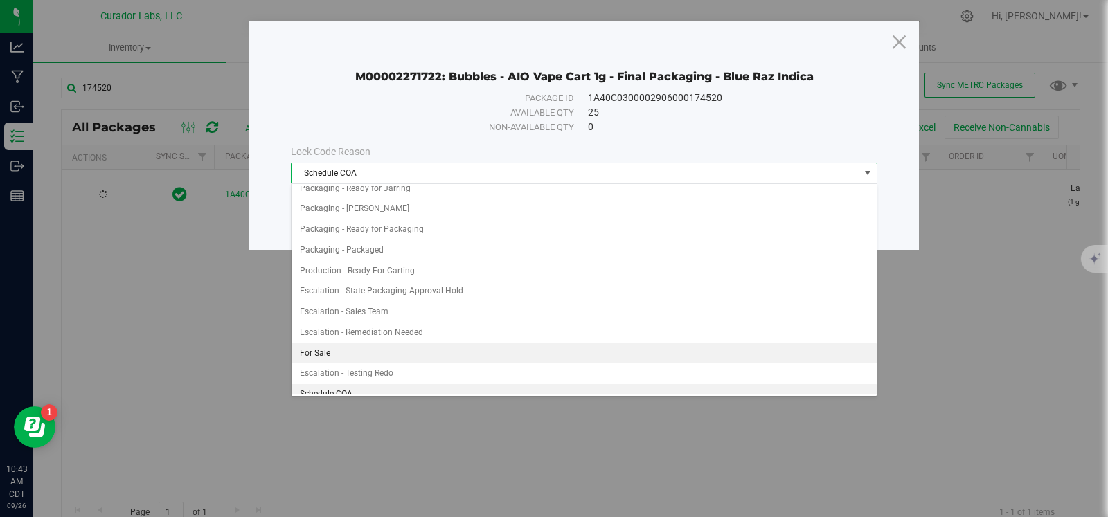
click at [372, 344] on li "For Sale" at bounding box center [584, 354] width 585 height 21
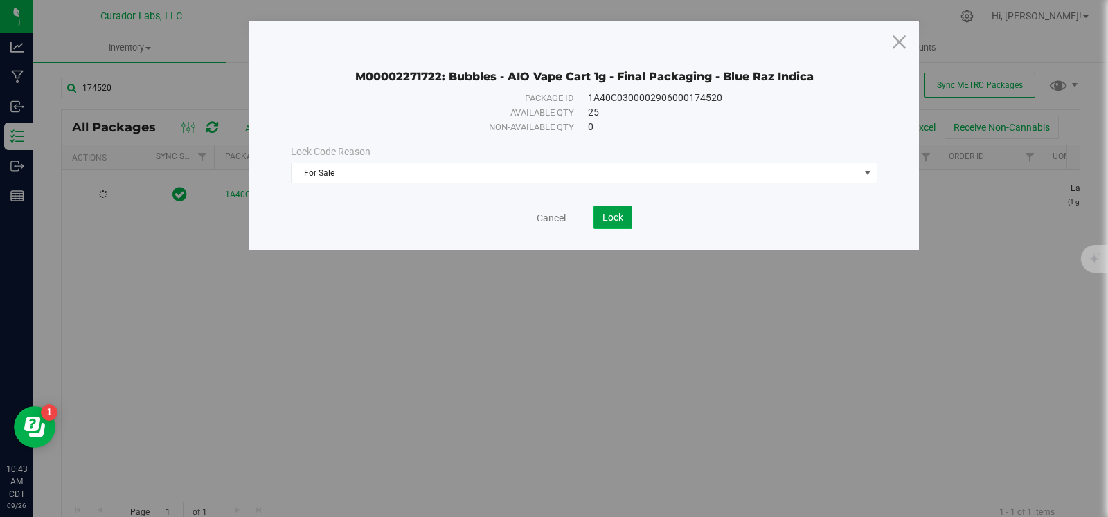
click at [609, 212] on span "Lock" at bounding box center [613, 217] width 21 height 11
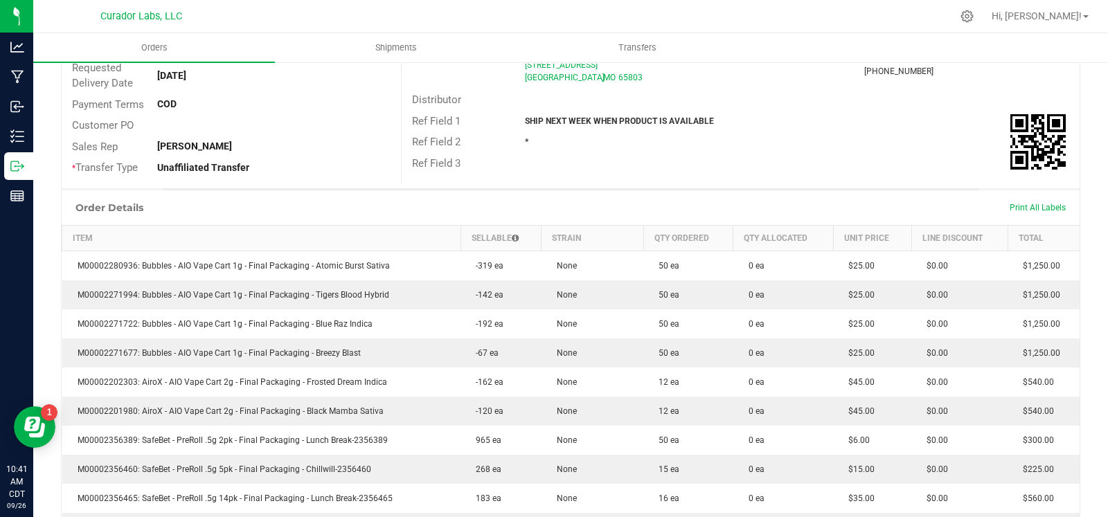
scroll to position [199, 0]
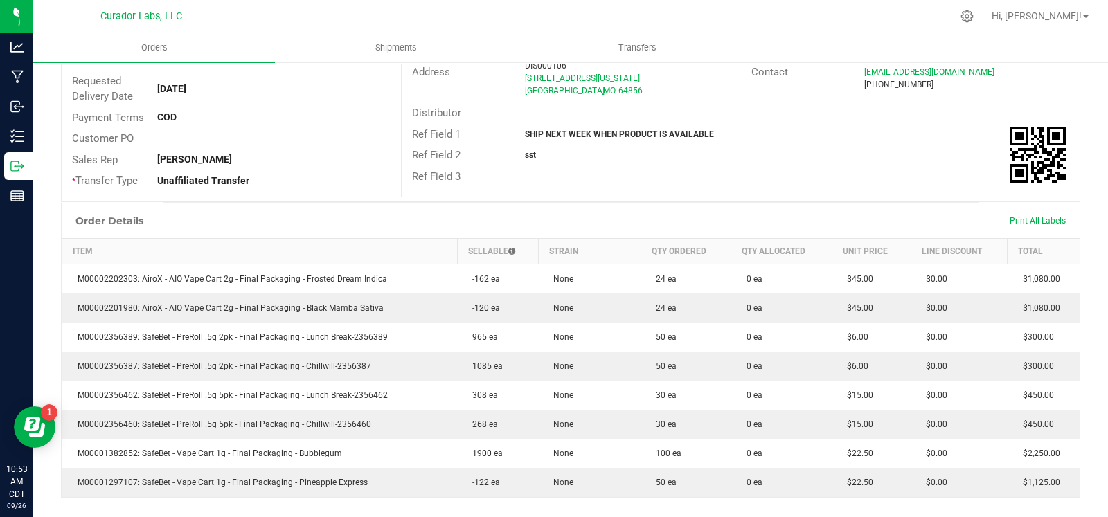
scroll to position [209, 0]
